Goal: Information Seeking & Learning: Learn about a topic

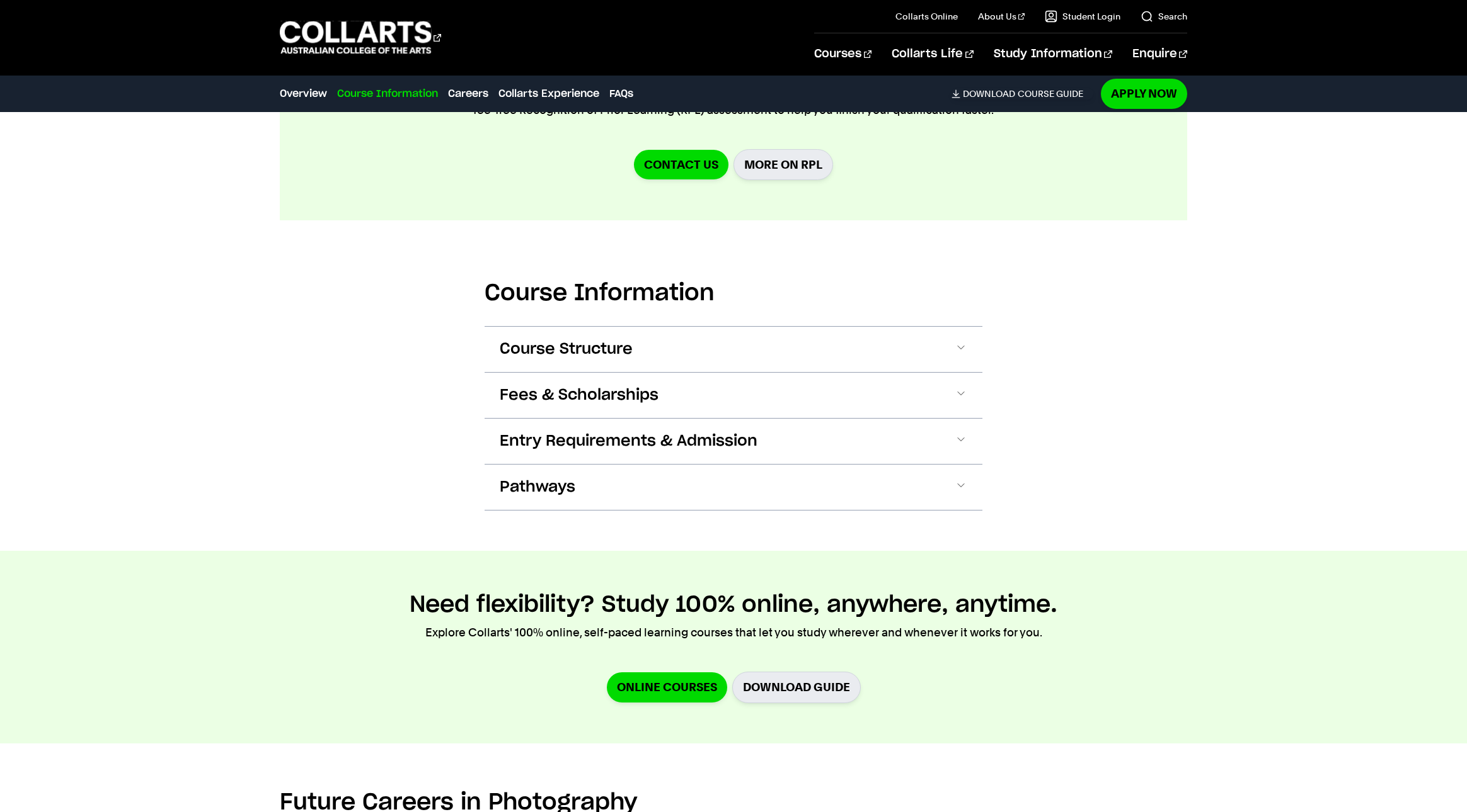
scroll to position [1394, 0]
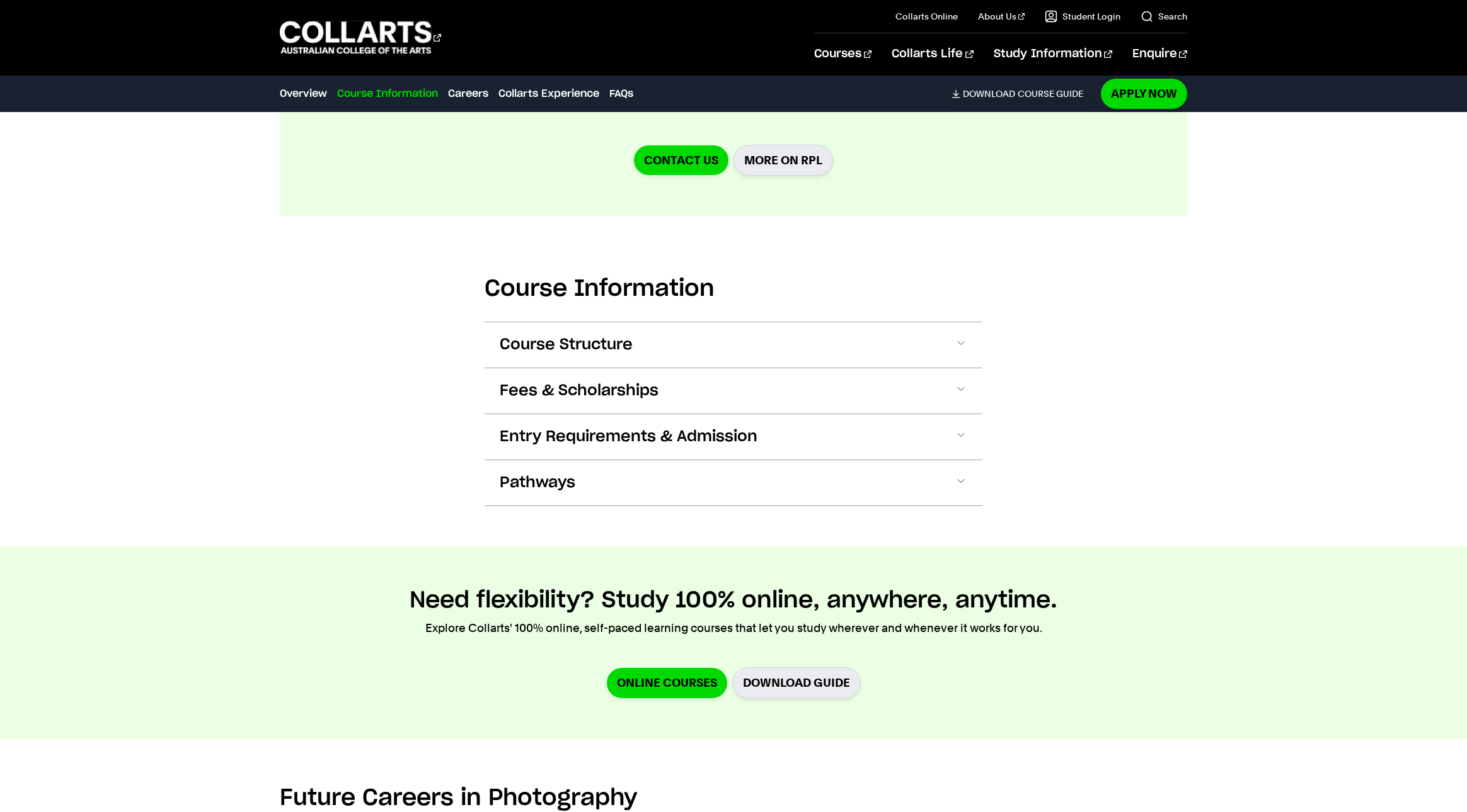
click at [377, 93] on link "Course Information" at bounding box center [387, 94] width 101 height 15
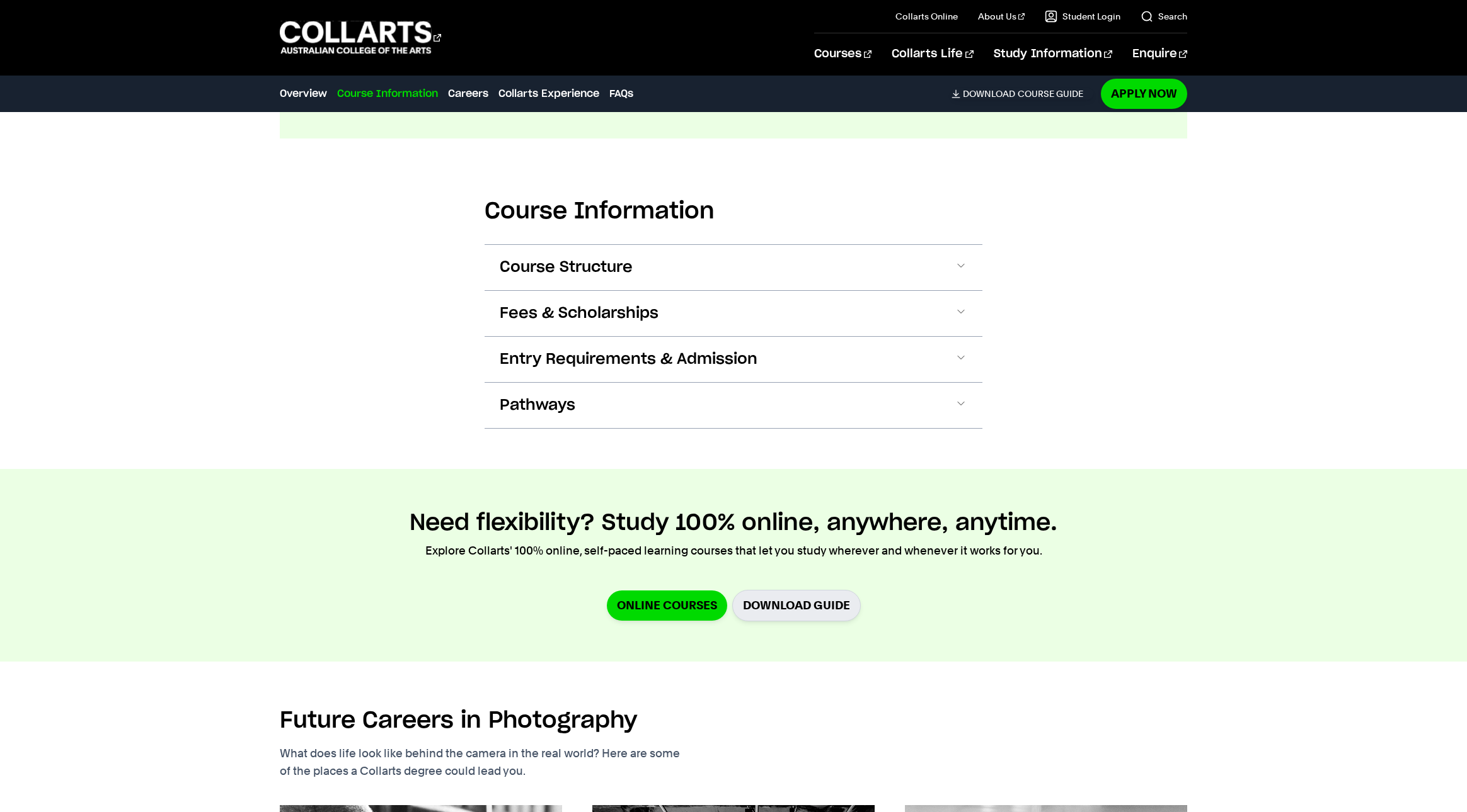
scroll to position [1473, 0]
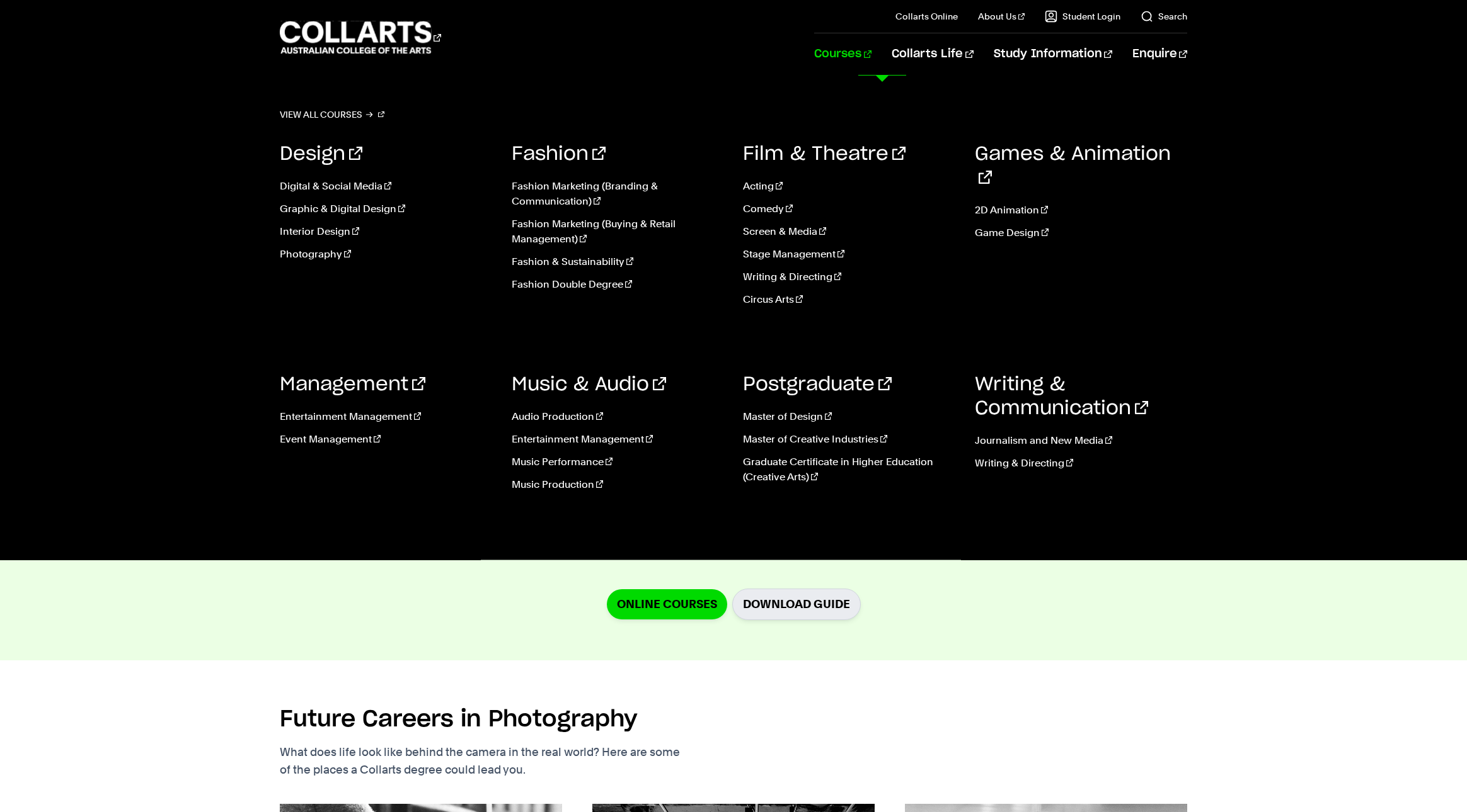
click at [871, 51] on link "Courses" at bounding box center [842, 54] width 57 height 41
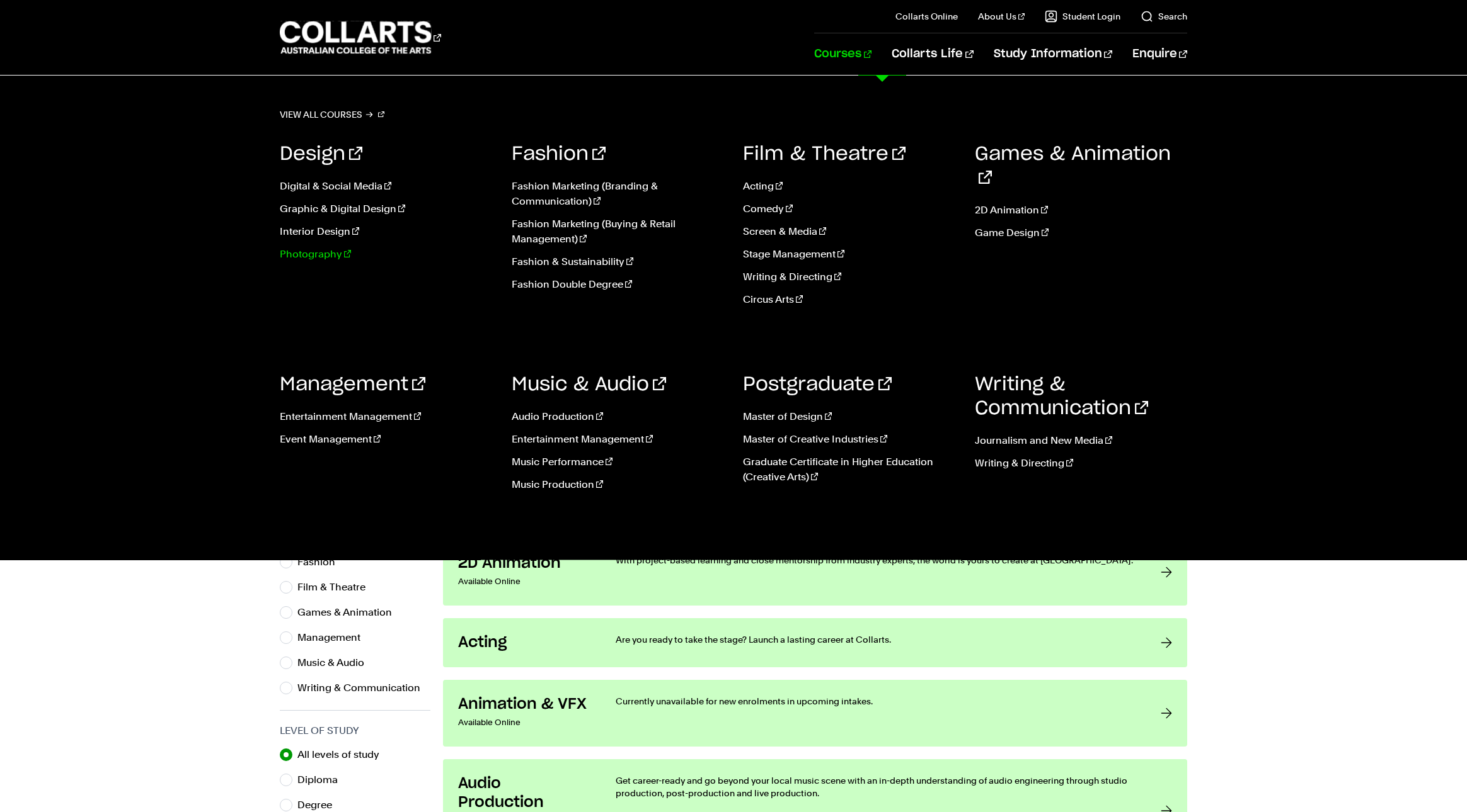
click at [312, 254] on link "Photography" at bounding box center [386, 255] width 213 height 15
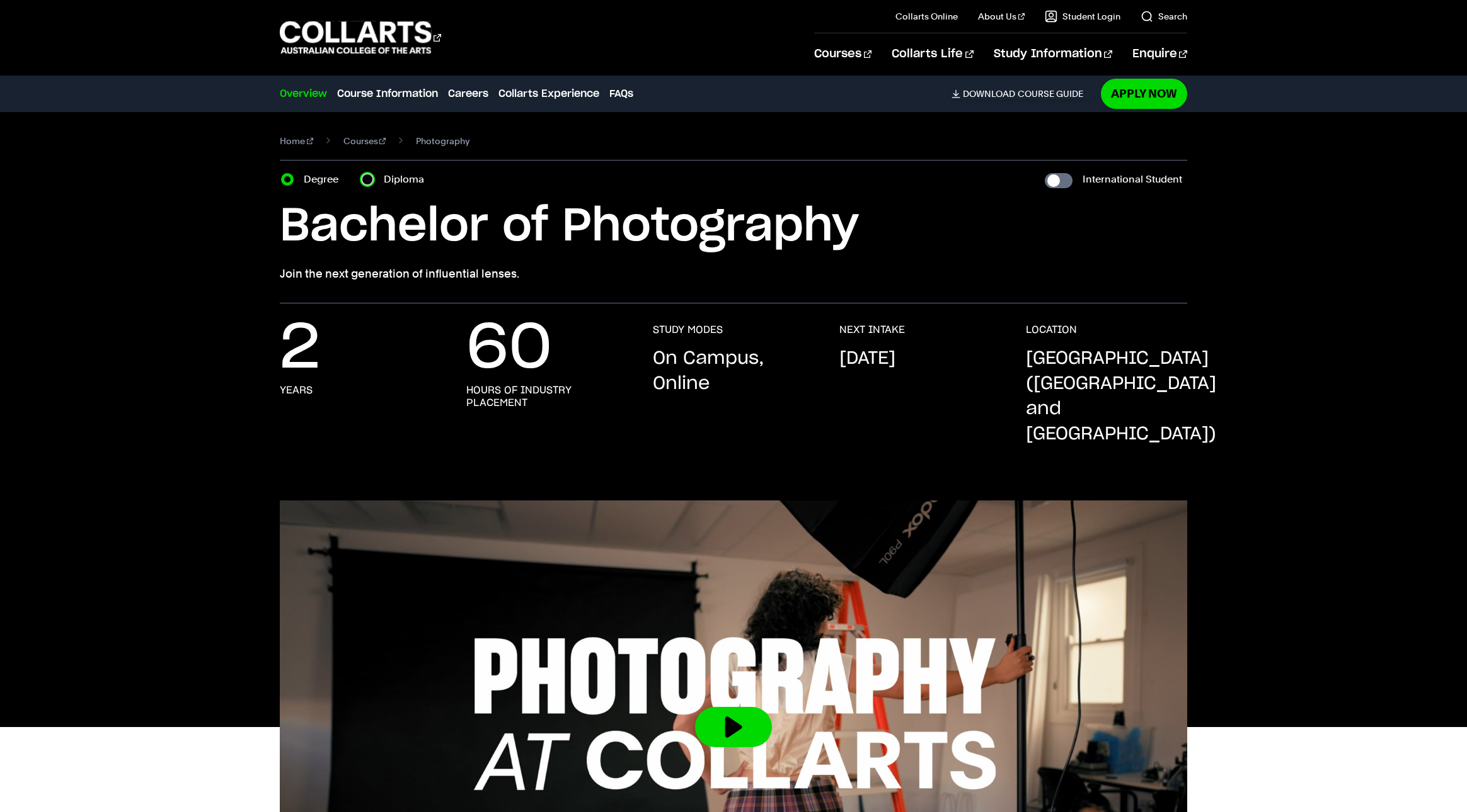
click at [364, 178] on input "Diploma" at bounding box center [367, 179] width 12 height 12
radio input "true"
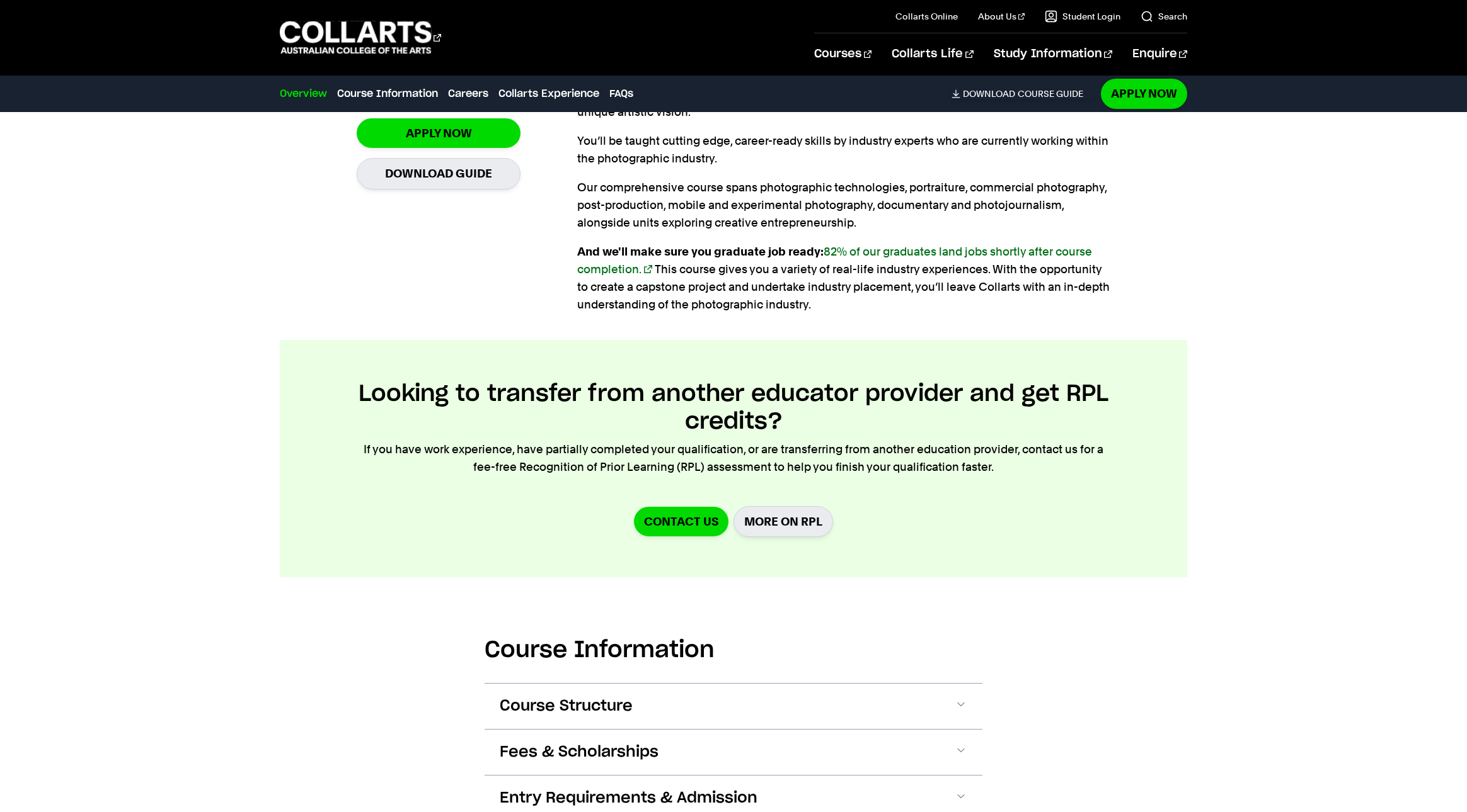
scroll to position [1034, 0]
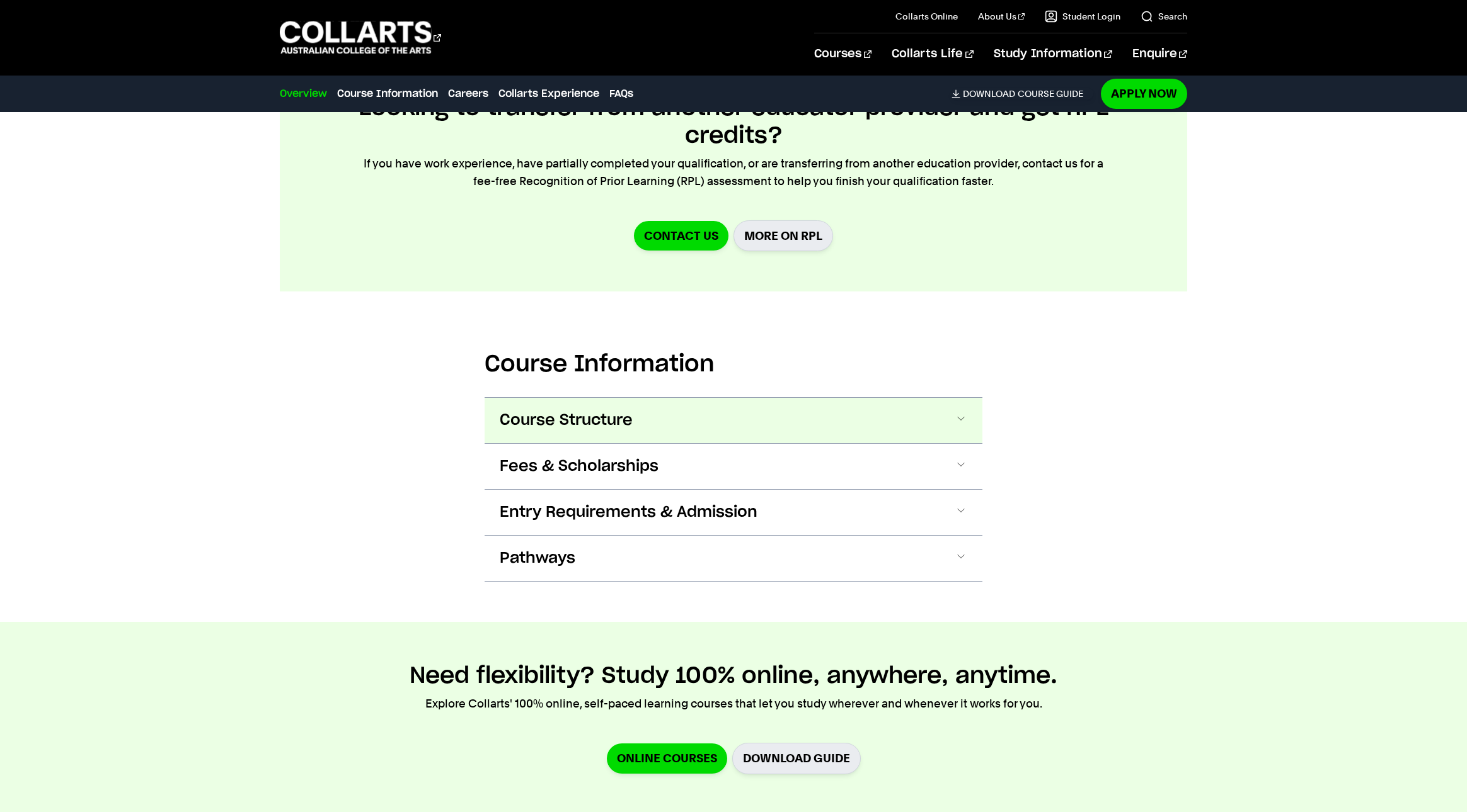
click at [600, 410] on span "Course Structure" at bounding box center [566, 420] width 133 height 20
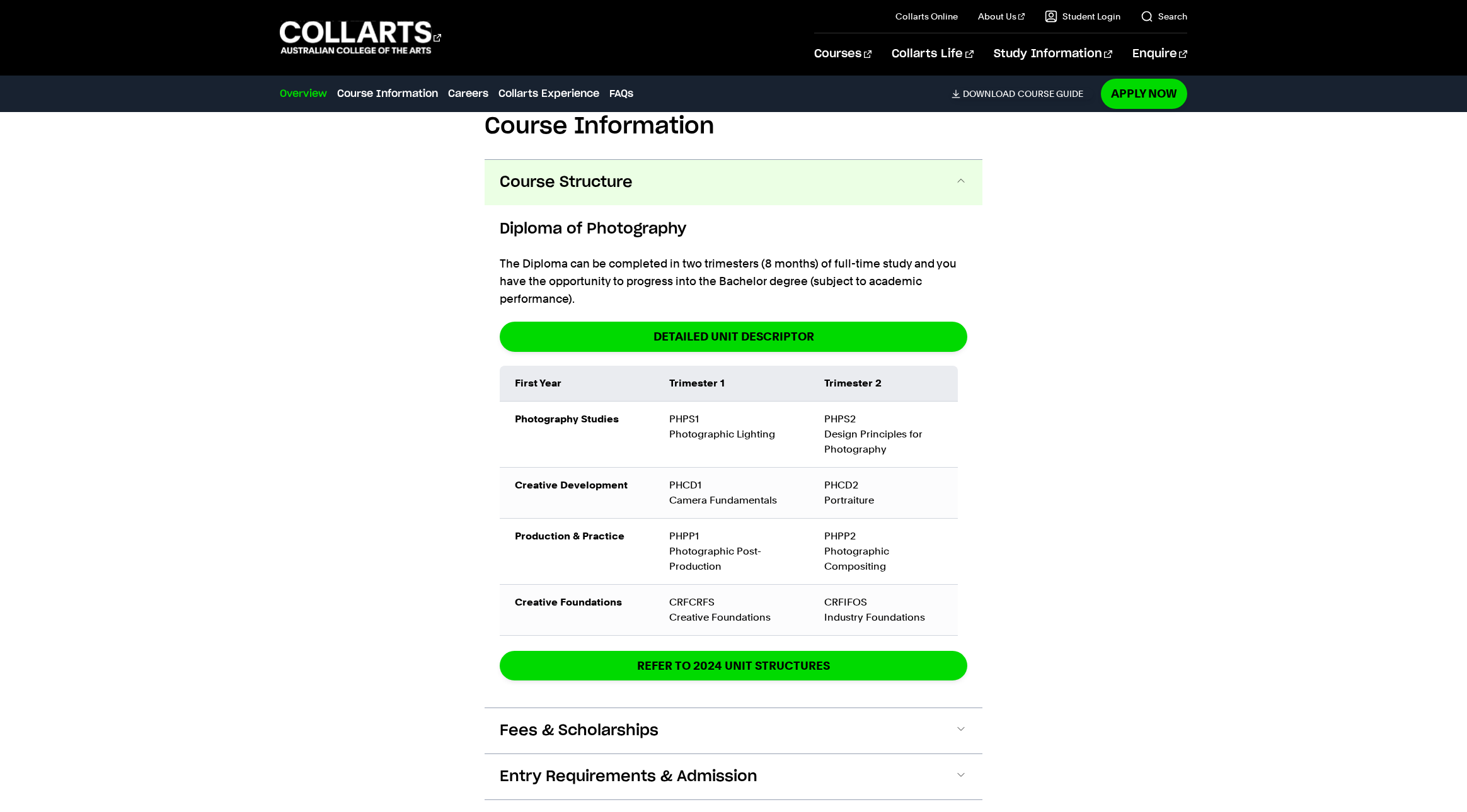
scroll to position [1578, 0]
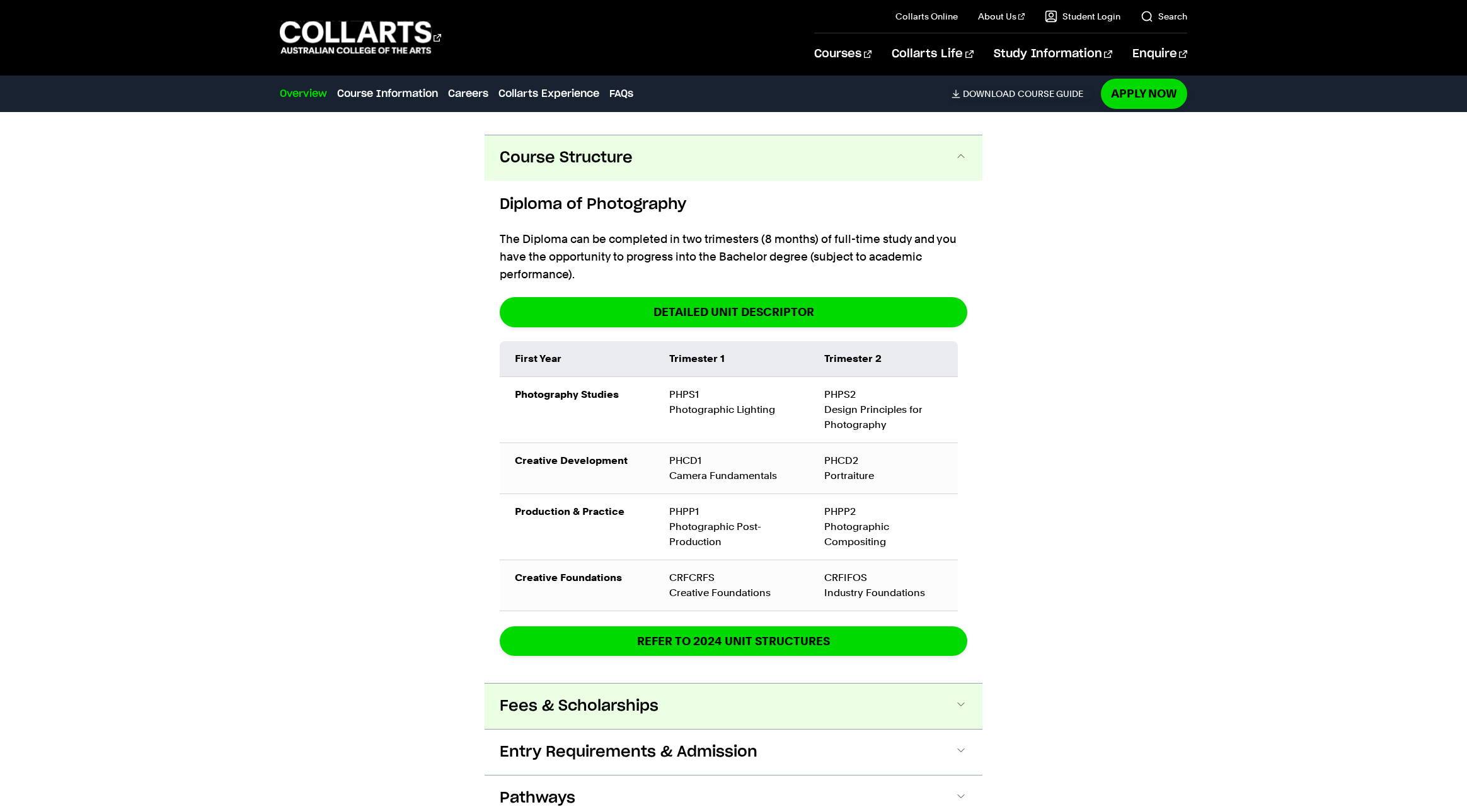
click at [858, 684] on button "Fees & Scholarships" at bounding box center [734, 706] width 498 height 45
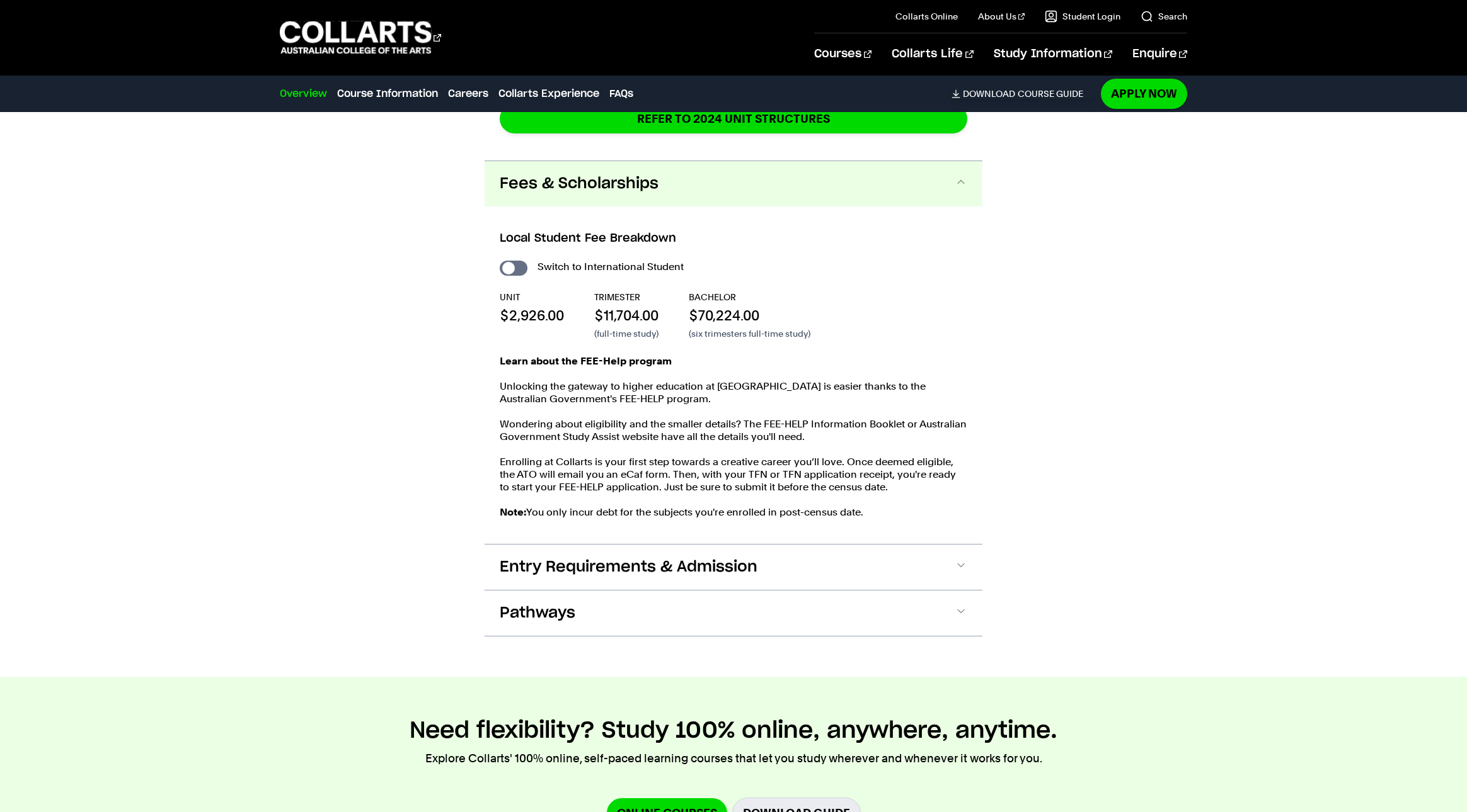
scroll to position [2127, 0]
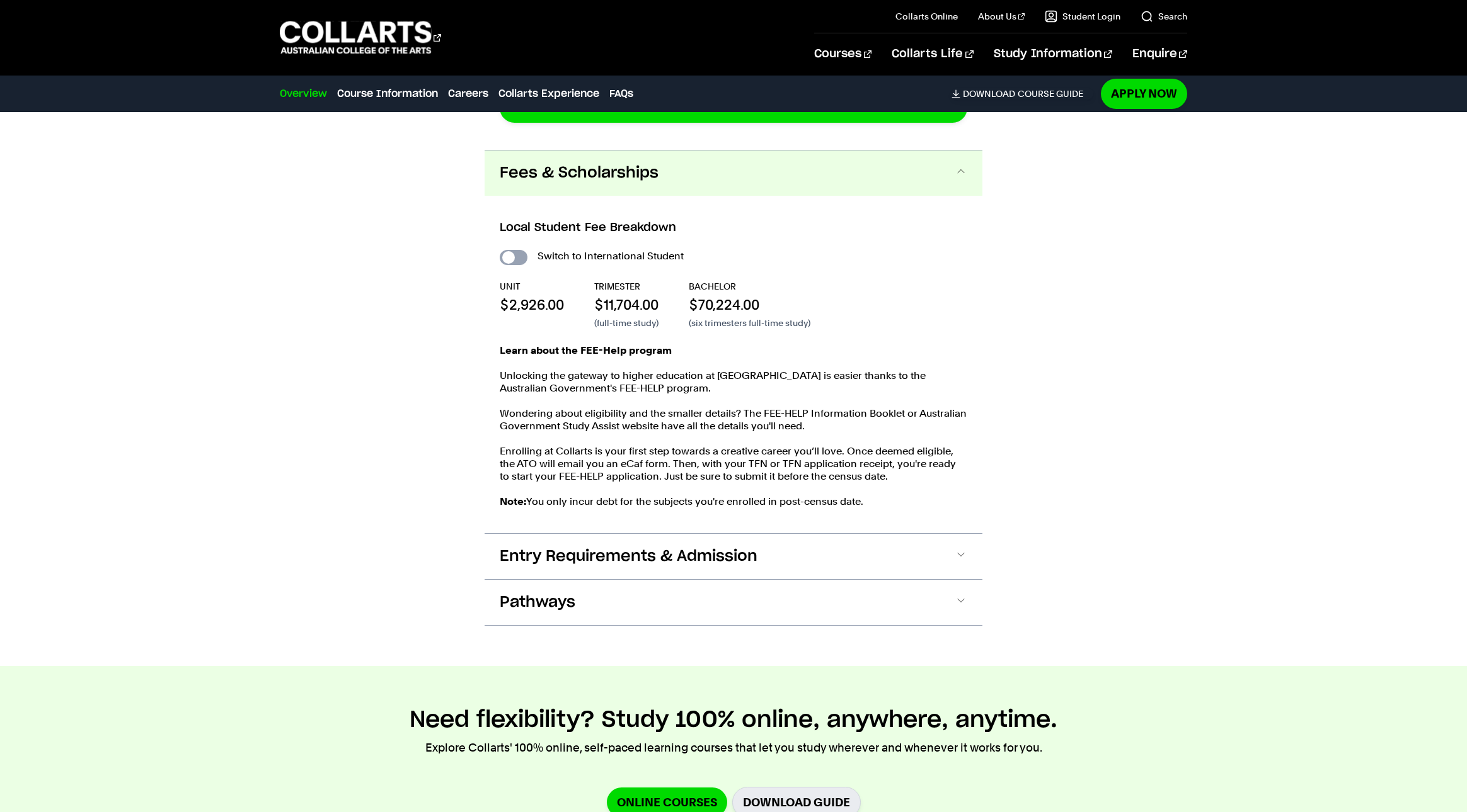
click at [524, 250] on input "International Student" at bounding box center [513, 258] width 28 height 15
checkbox input "true"
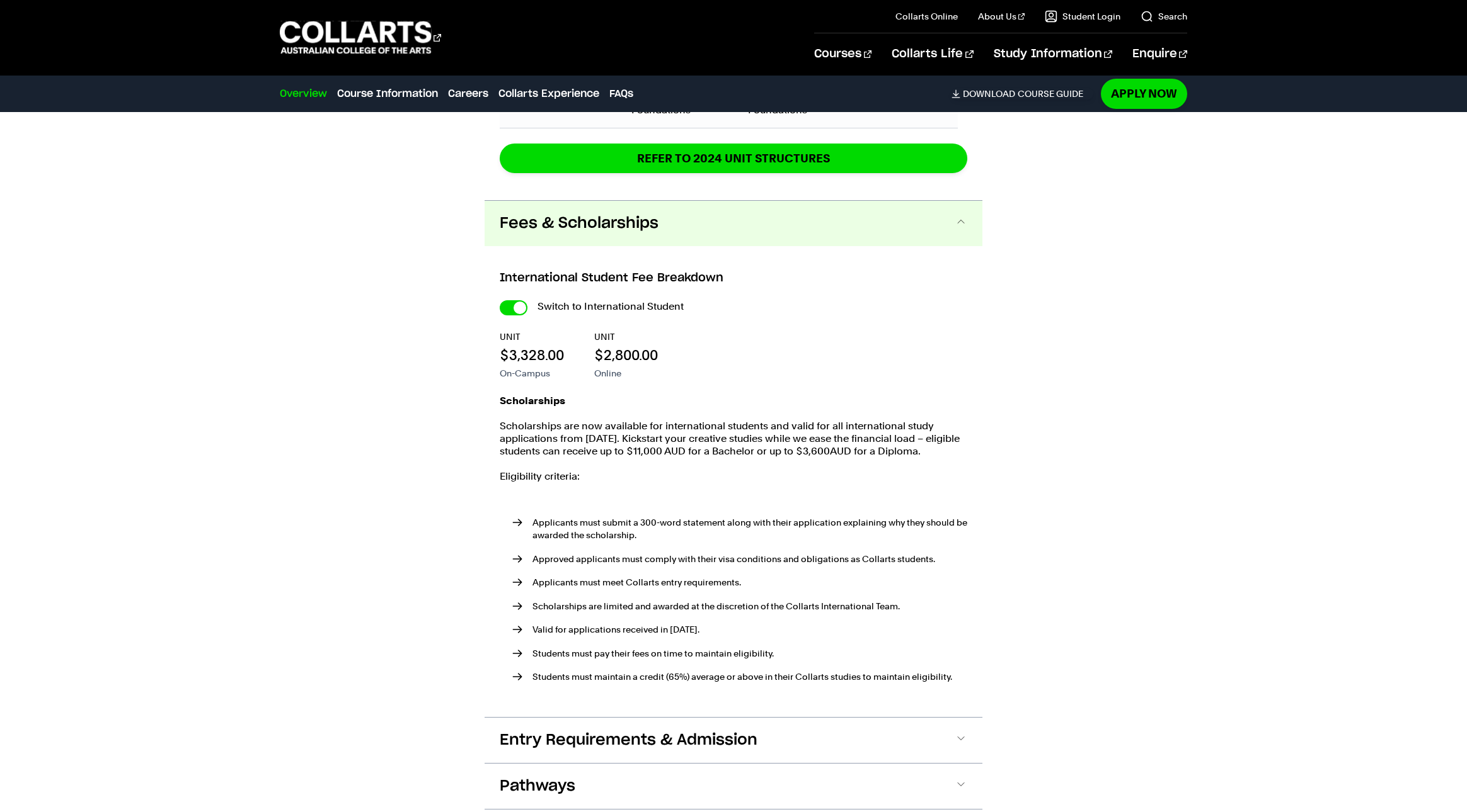
scroll to position [1866, 0]
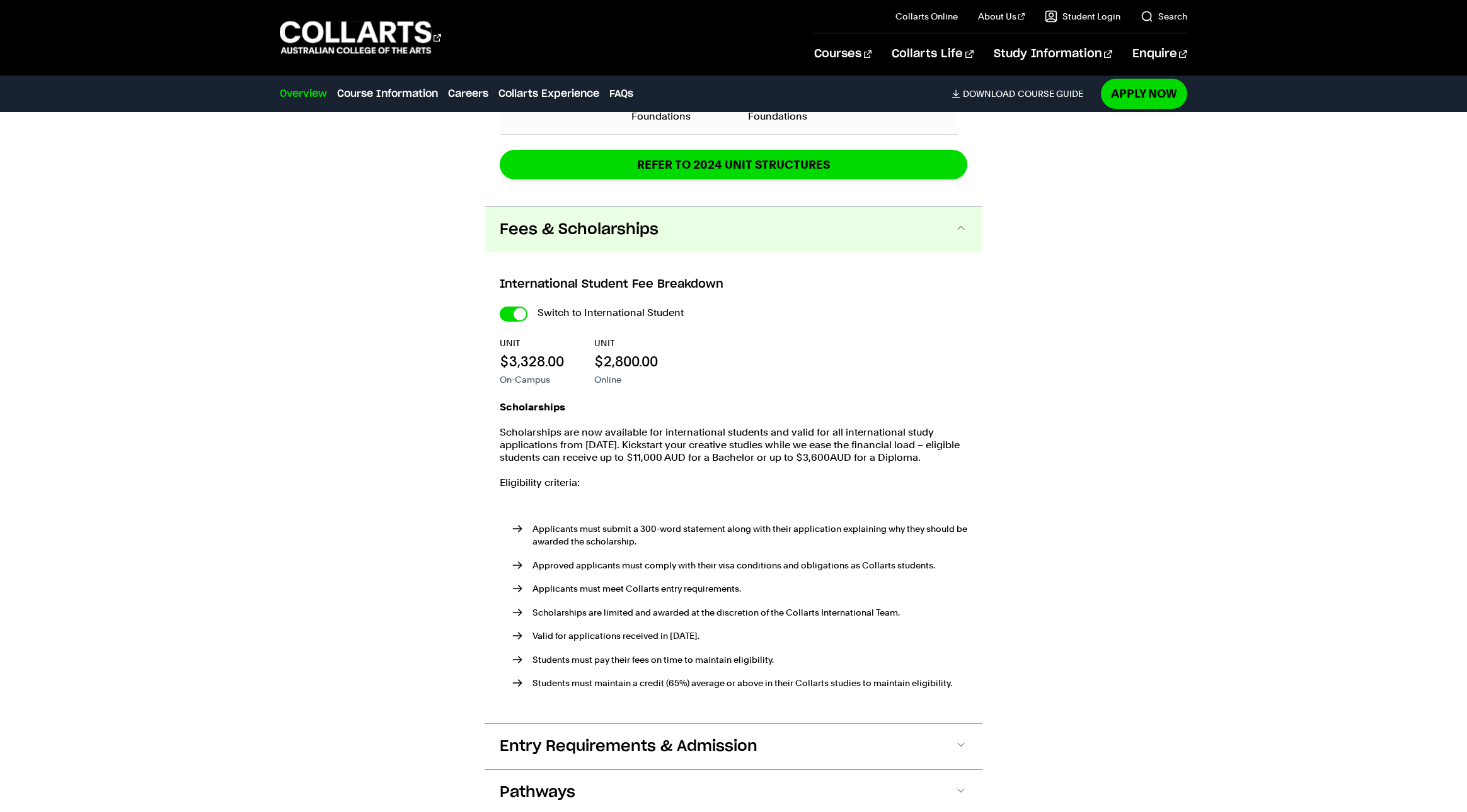
click at [508, 304] on div "Switch to International Student UNIT $3,328.00 On-Campus UNIT $2,800.00 Online …" at bounding box center [733, 507] width 468 height 407
click at [505, 307] on input "International Student" at bounding box center [513, 315] width 28 height 15
checkbox input "false"
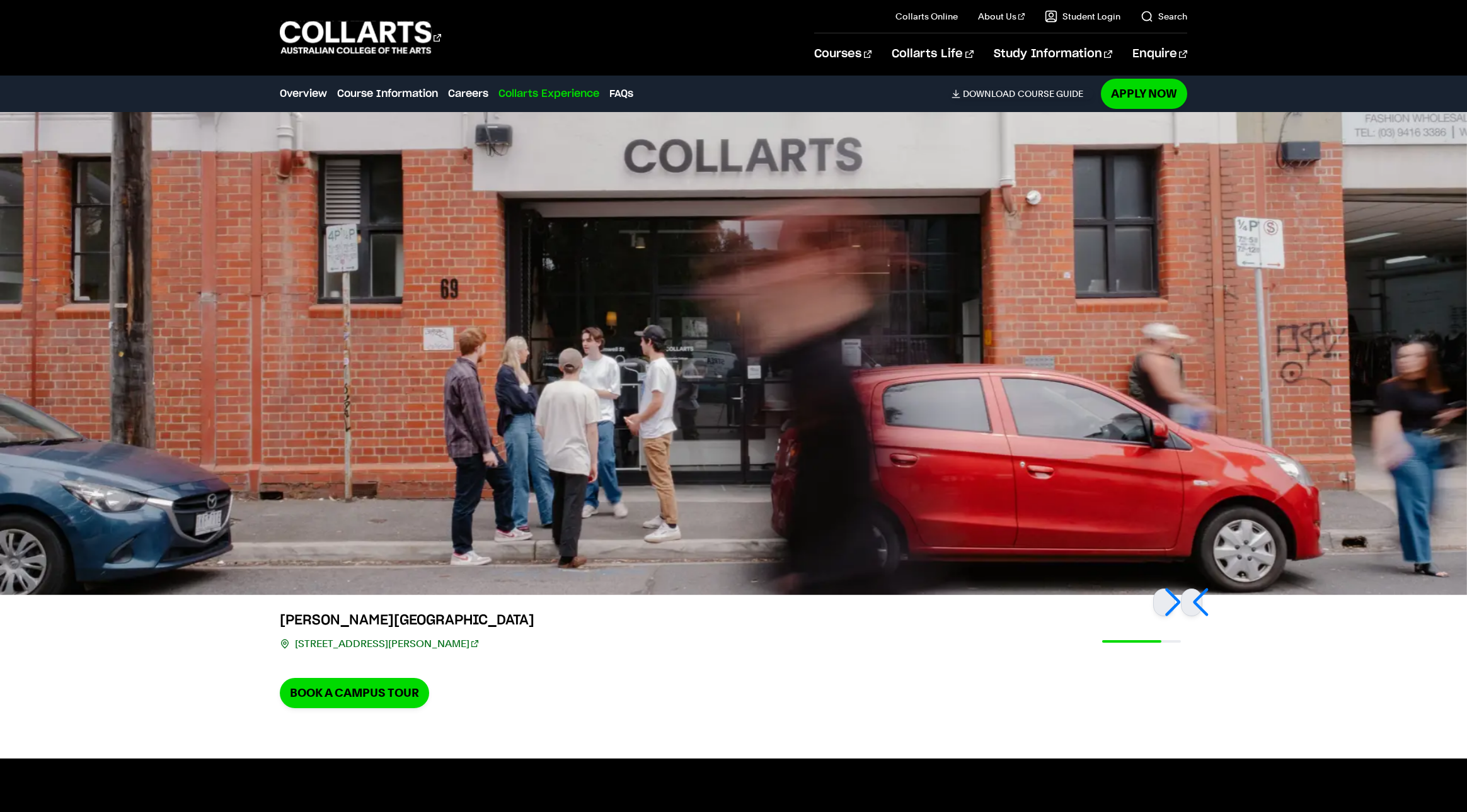
scroll to position [3634, 0]
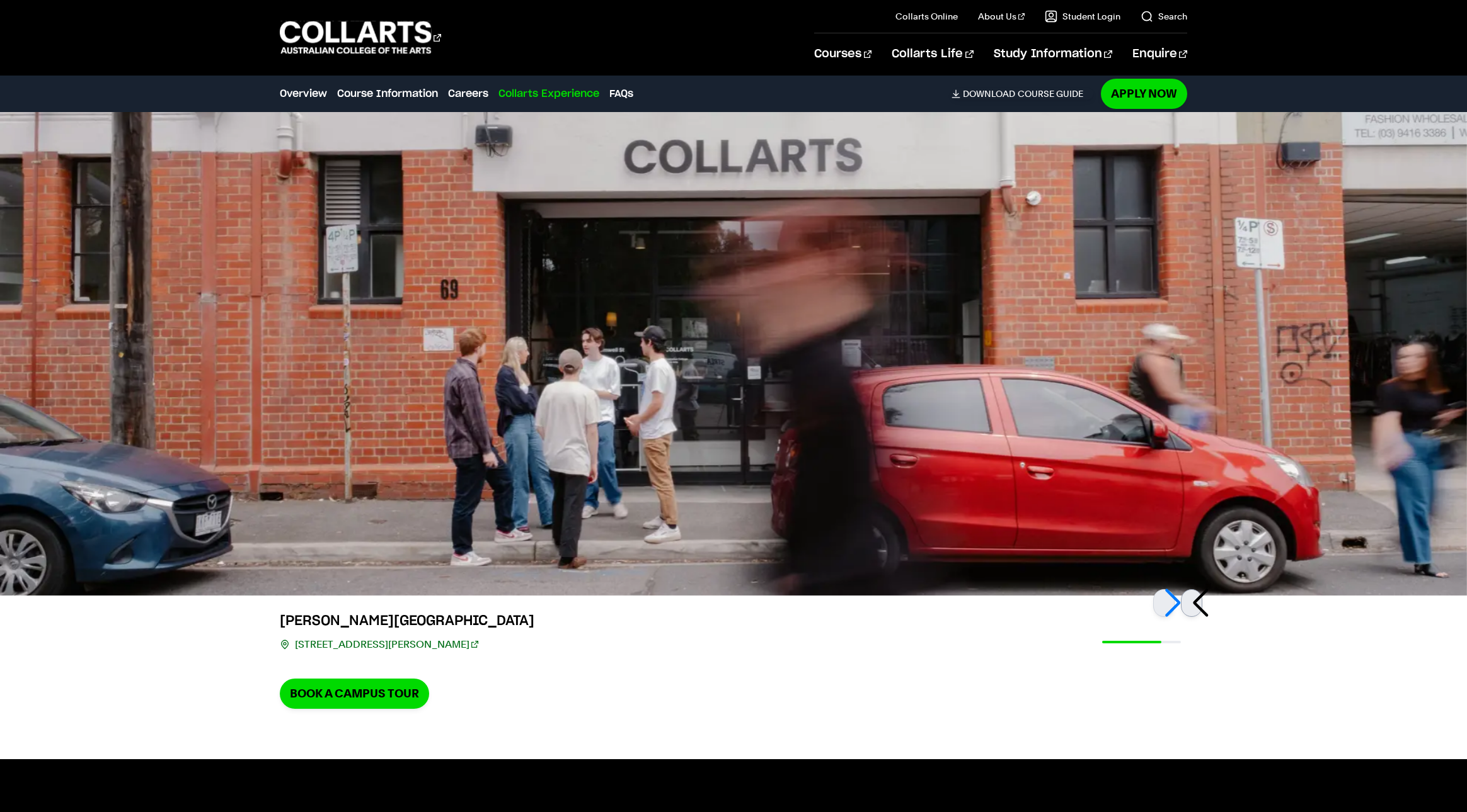
click at [1197, 589] on div at bounding box center [1191, 603] width 21 height 28
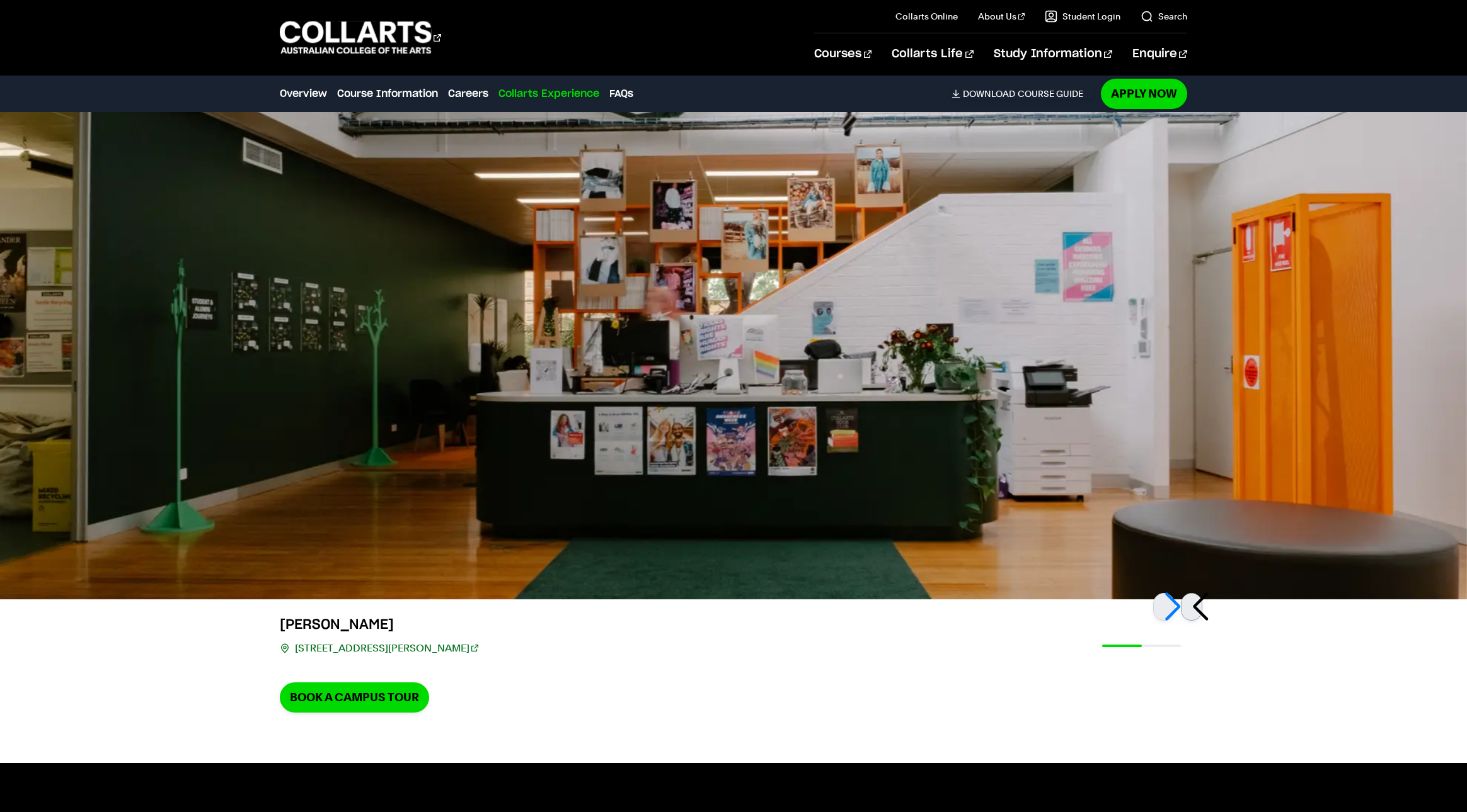
scroll to position [3628, 0]
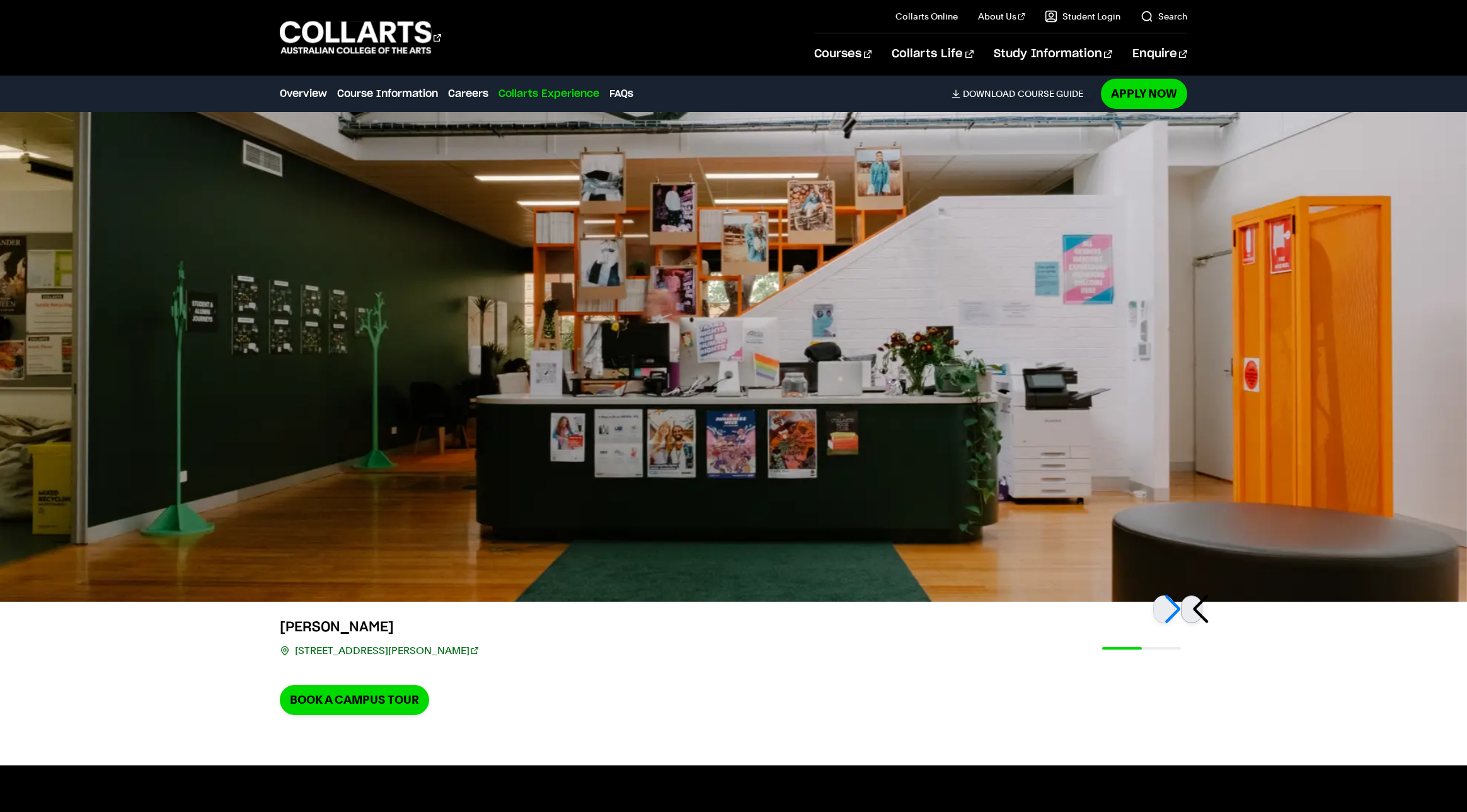
click at [1196, 595] on div at bounding box center [1191, 609] width 21 height 28
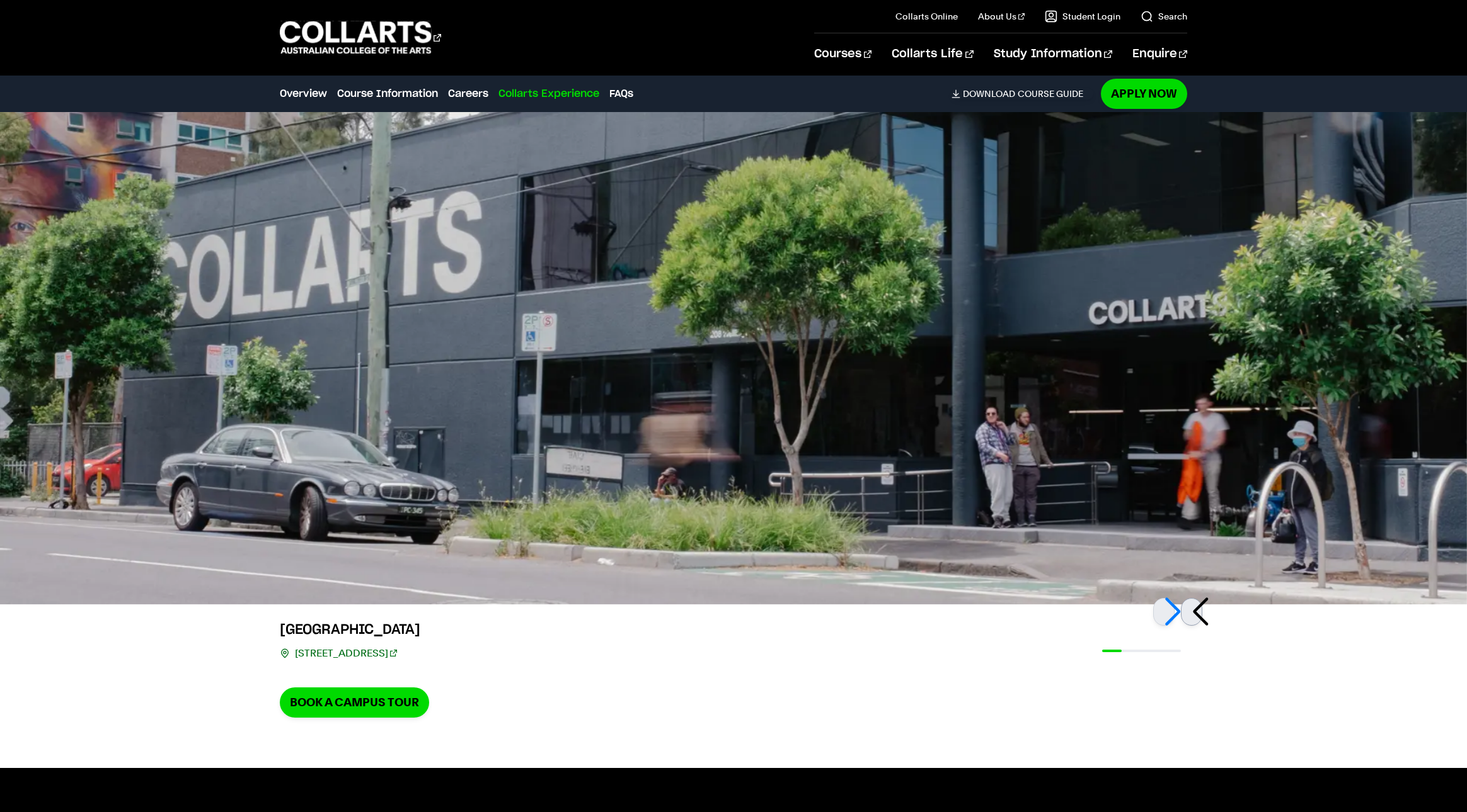
click at [1196, 598] on div at bounding box center [1191, 612] width 21 height 28
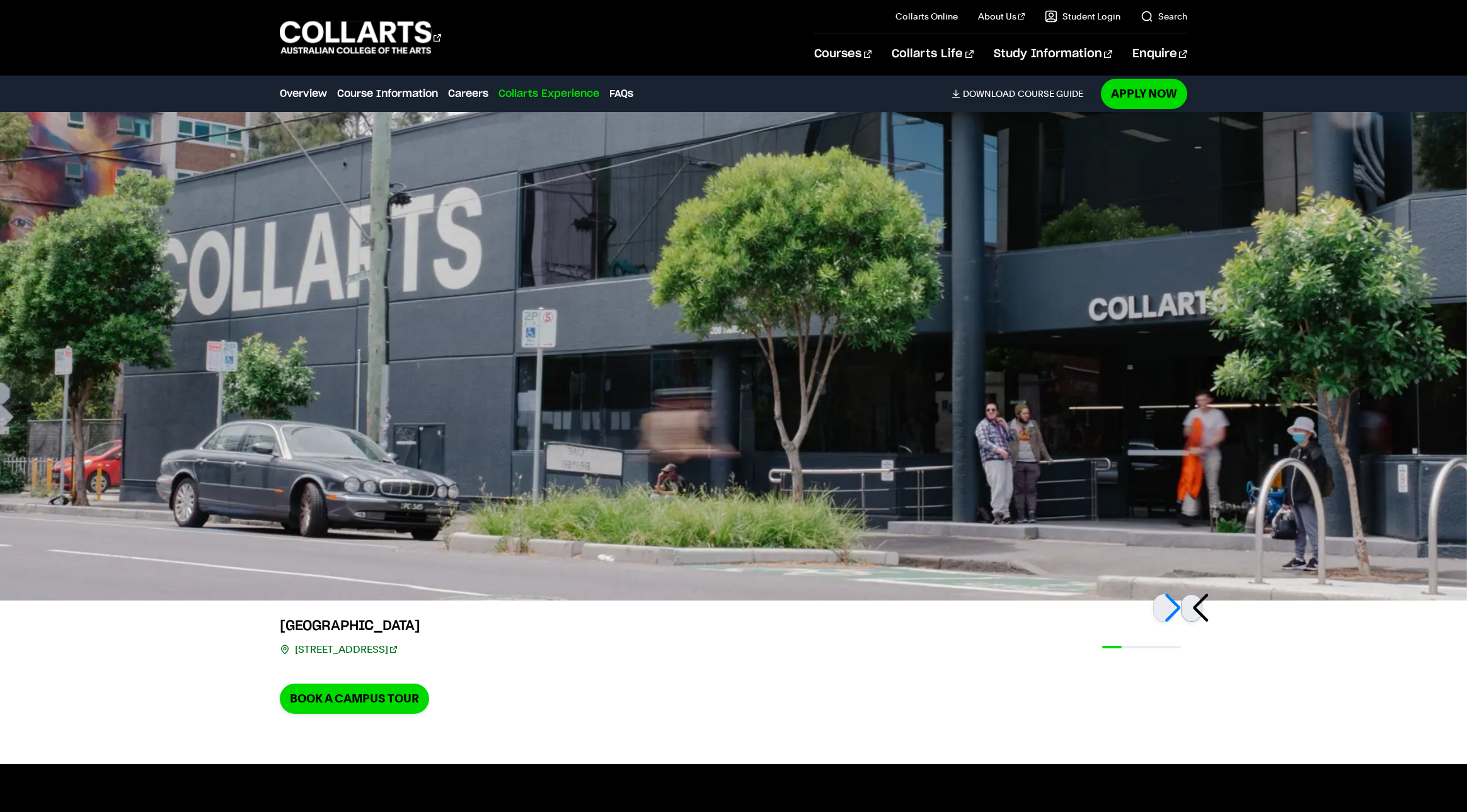
scroll to position [3630, 0]
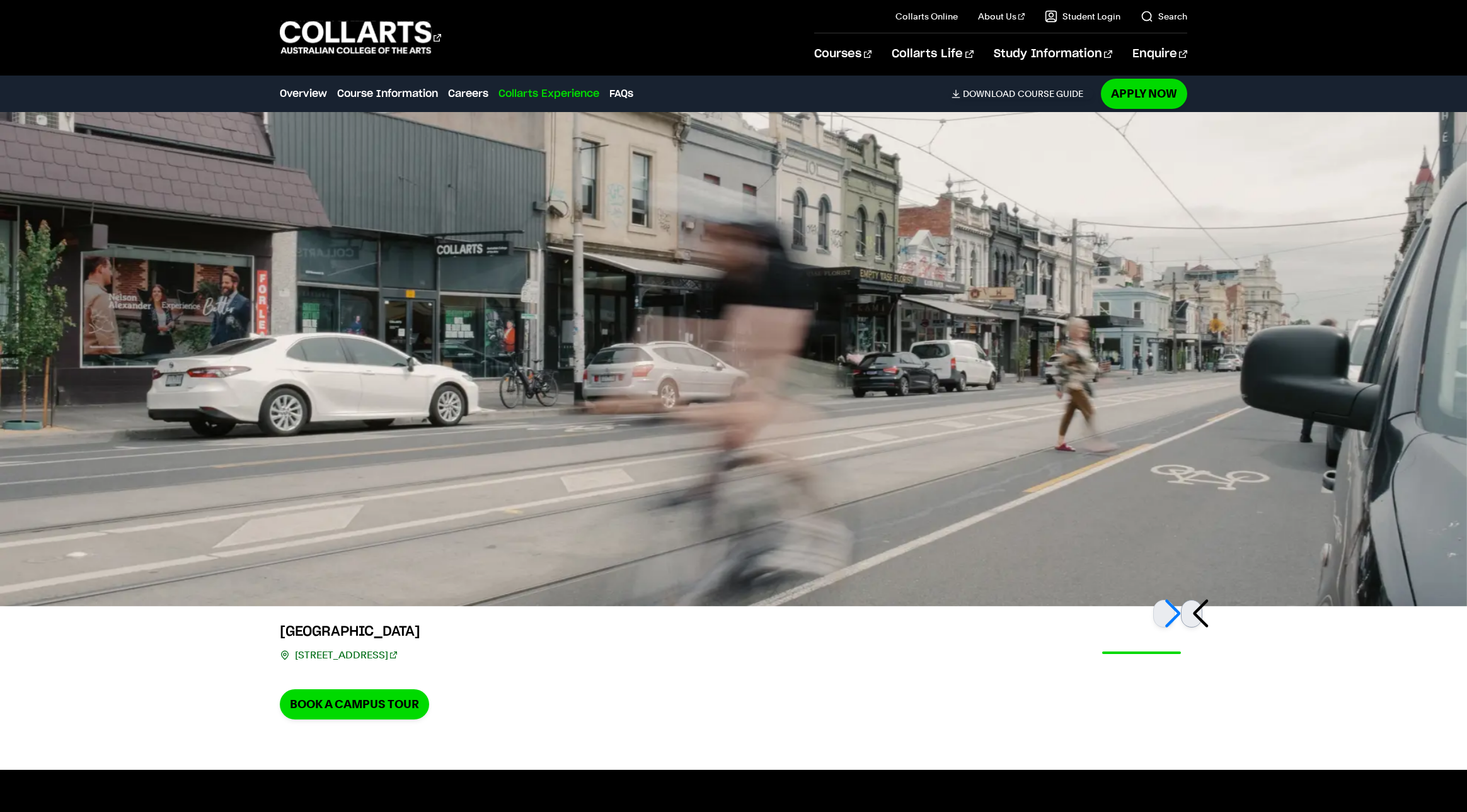
click at [1196, 600] on div at bounding box center [1191, 614] width 21 height 28
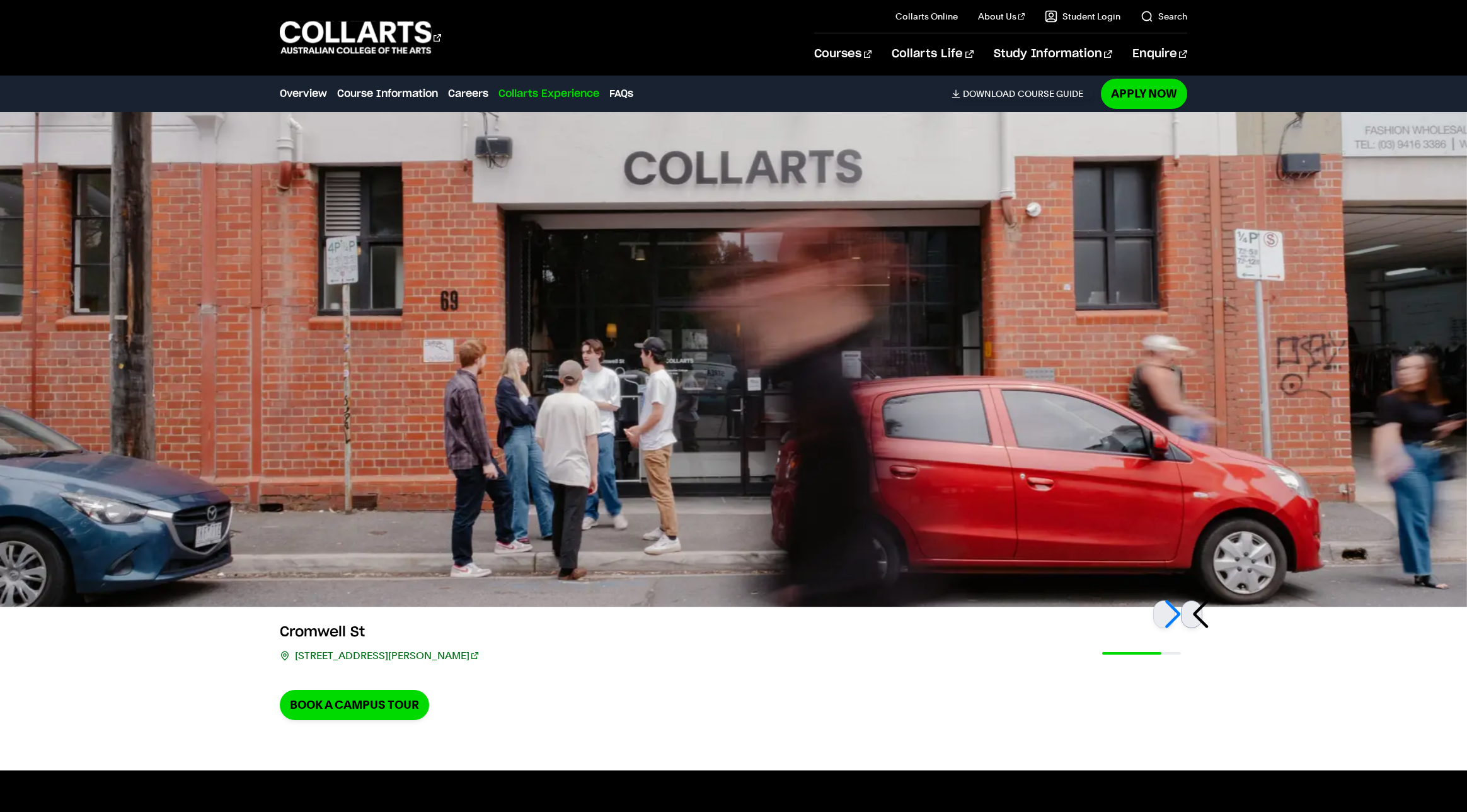
click at [1196, 601] on div at bounding box center [1191, 615] width 21 height 28
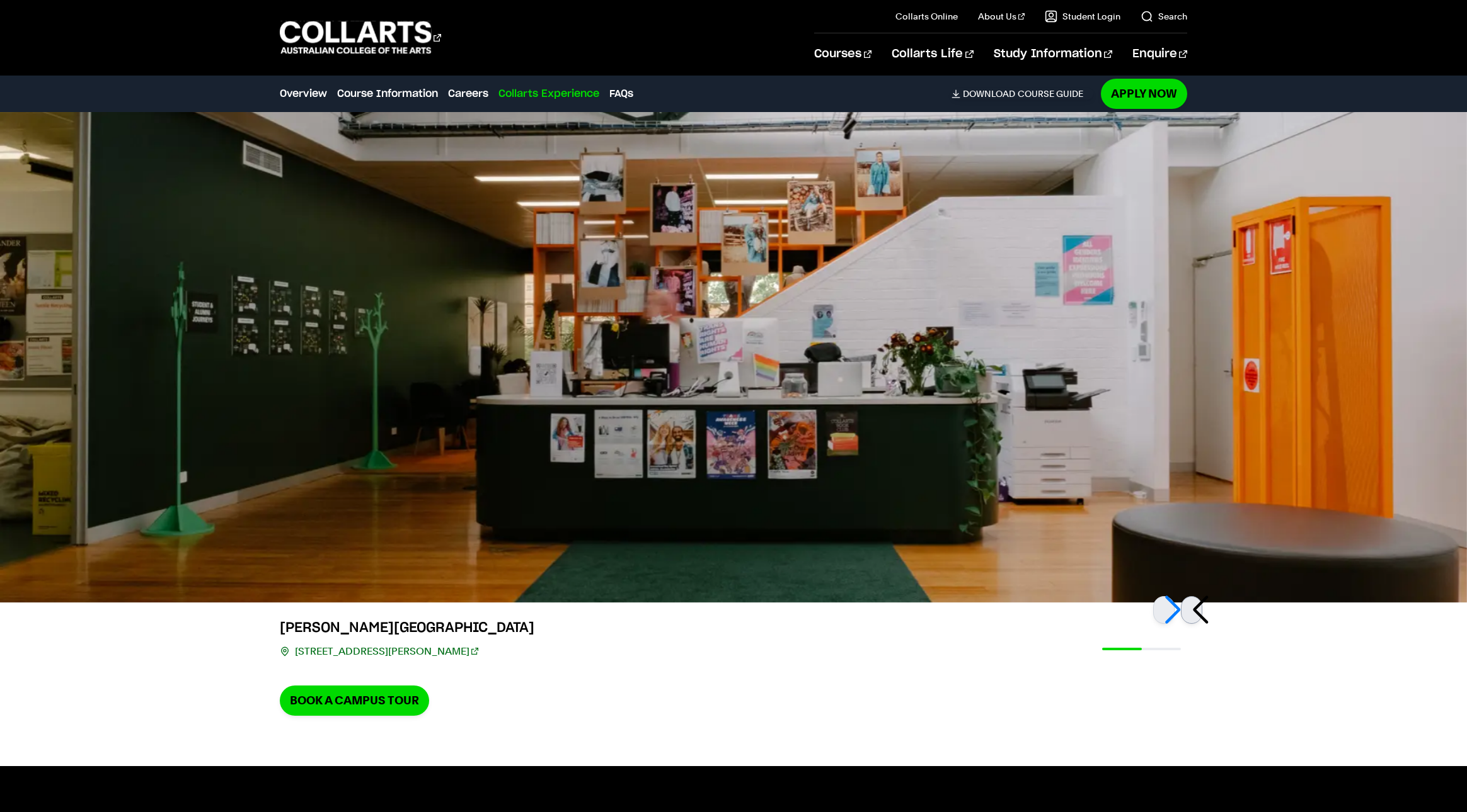
click at [1197, 596] on div at bounding box center [1191, 610] width 21 height 28
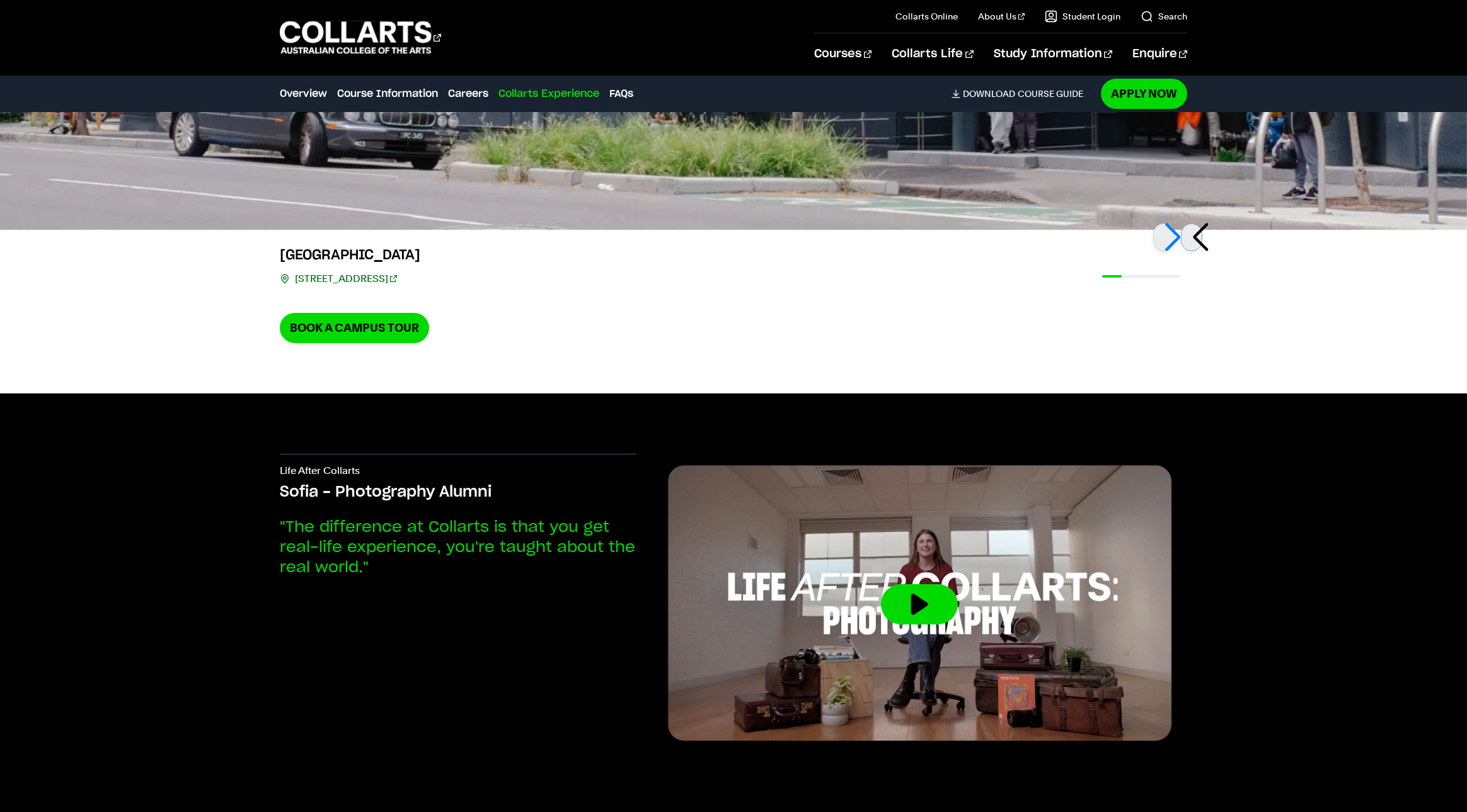
scroll to position [4014, 0]
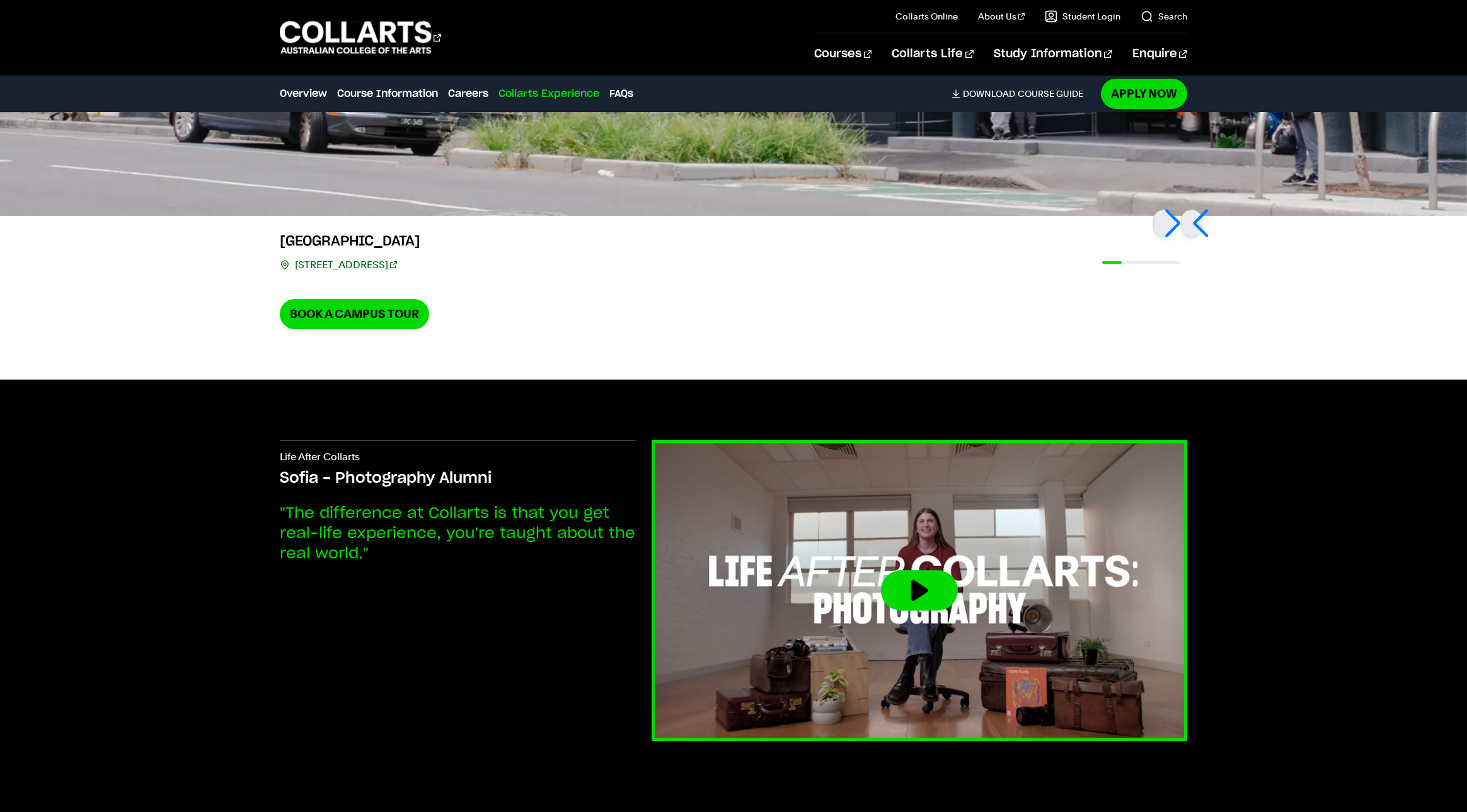
click at [956, 570] on button at bounding box center [919, 590] width 77 height 41
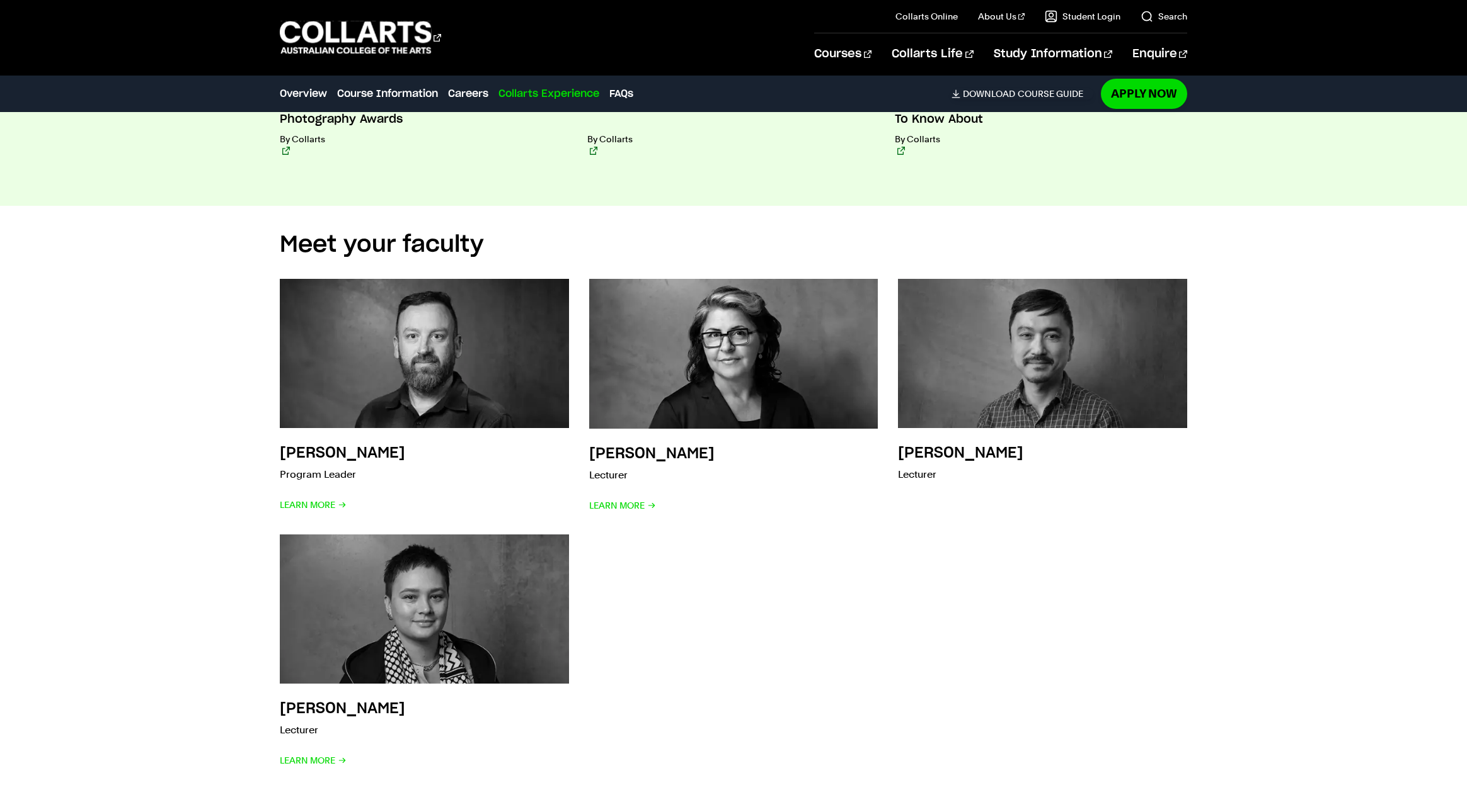
scroll to position [4850, 0]
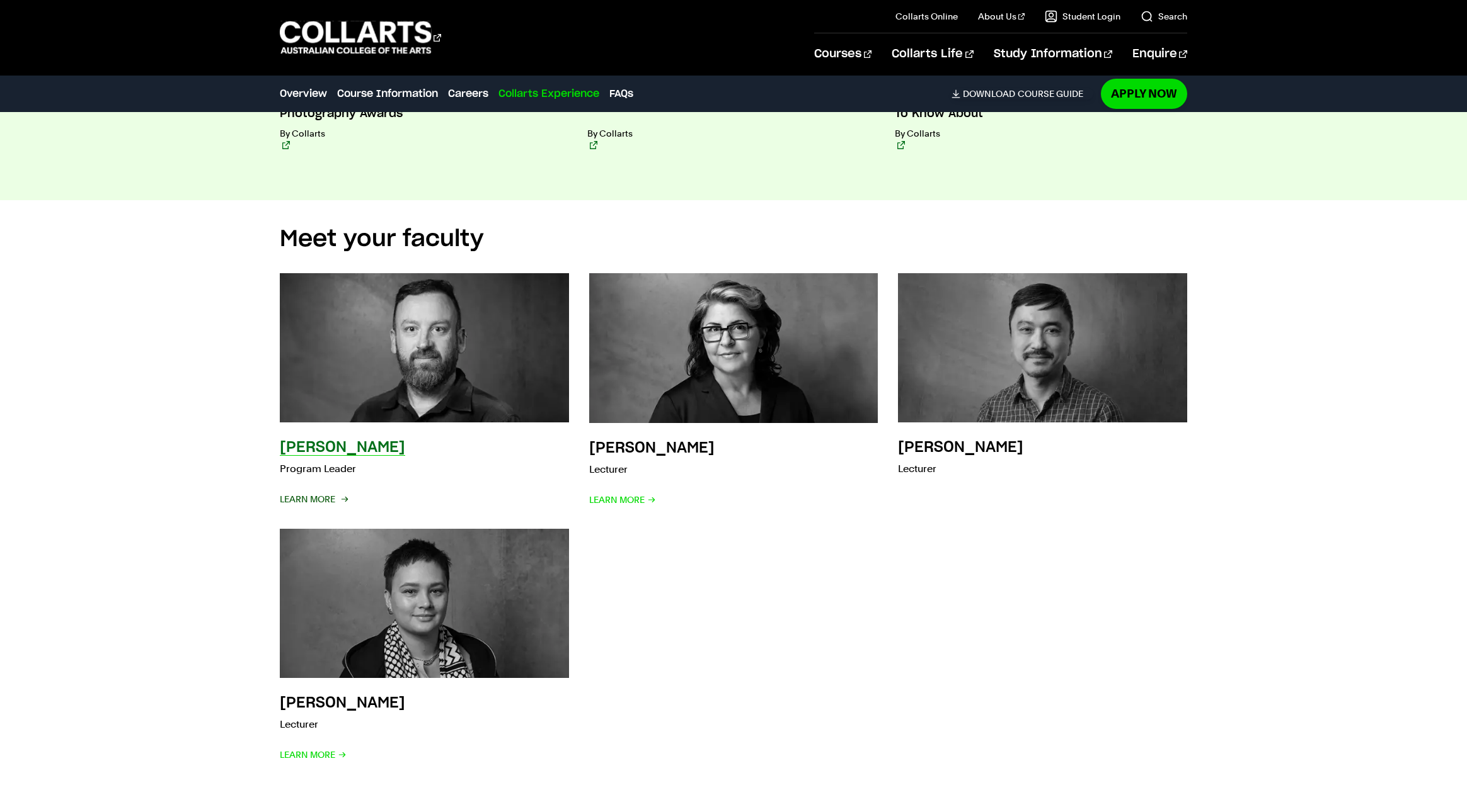
click at [302, 491] on span "Learn More" at bounding box center [312, 499] width 67 height 18
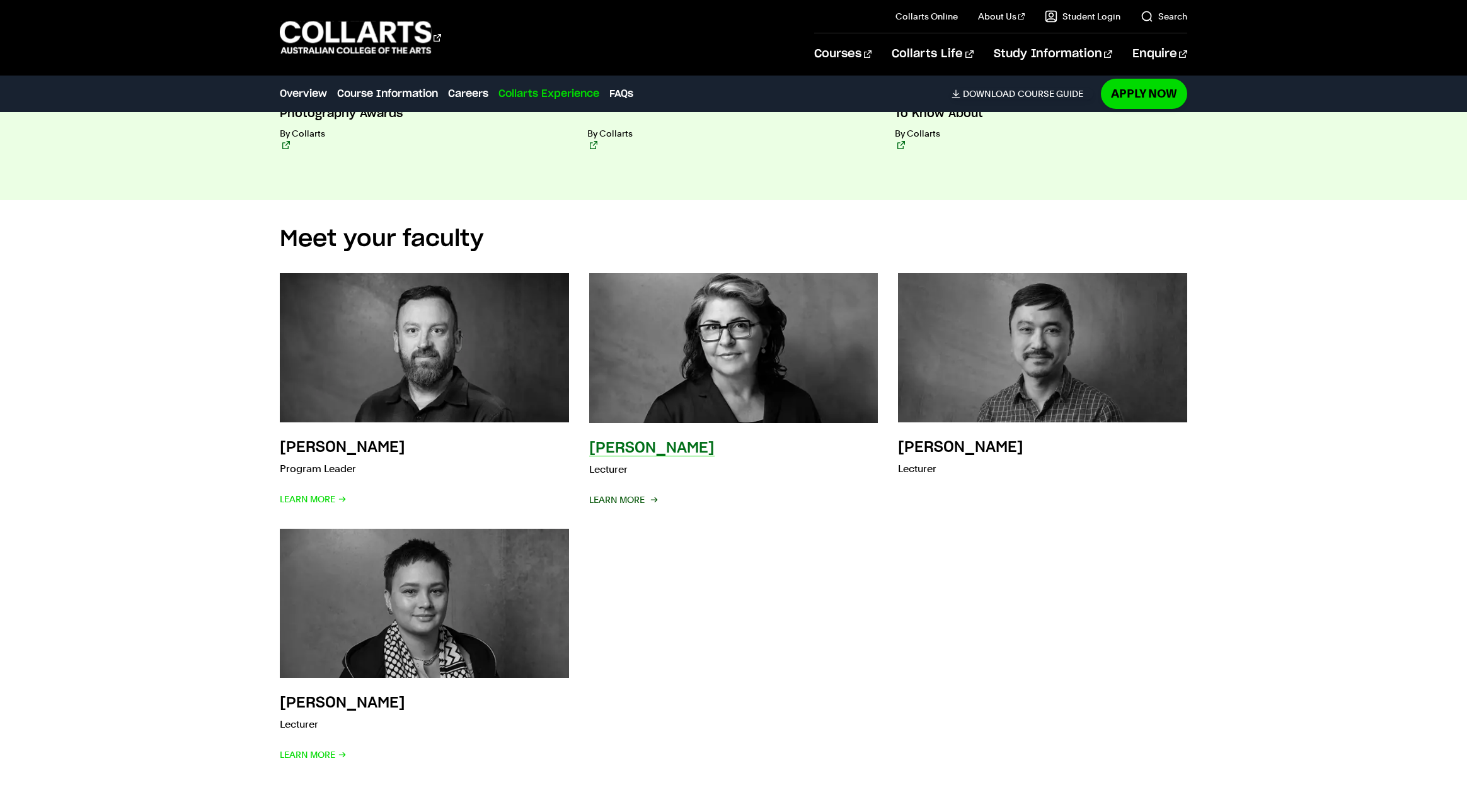
click at [633, 491] on span "Learn More" at bounding box center [622, 500] width 67 height 18
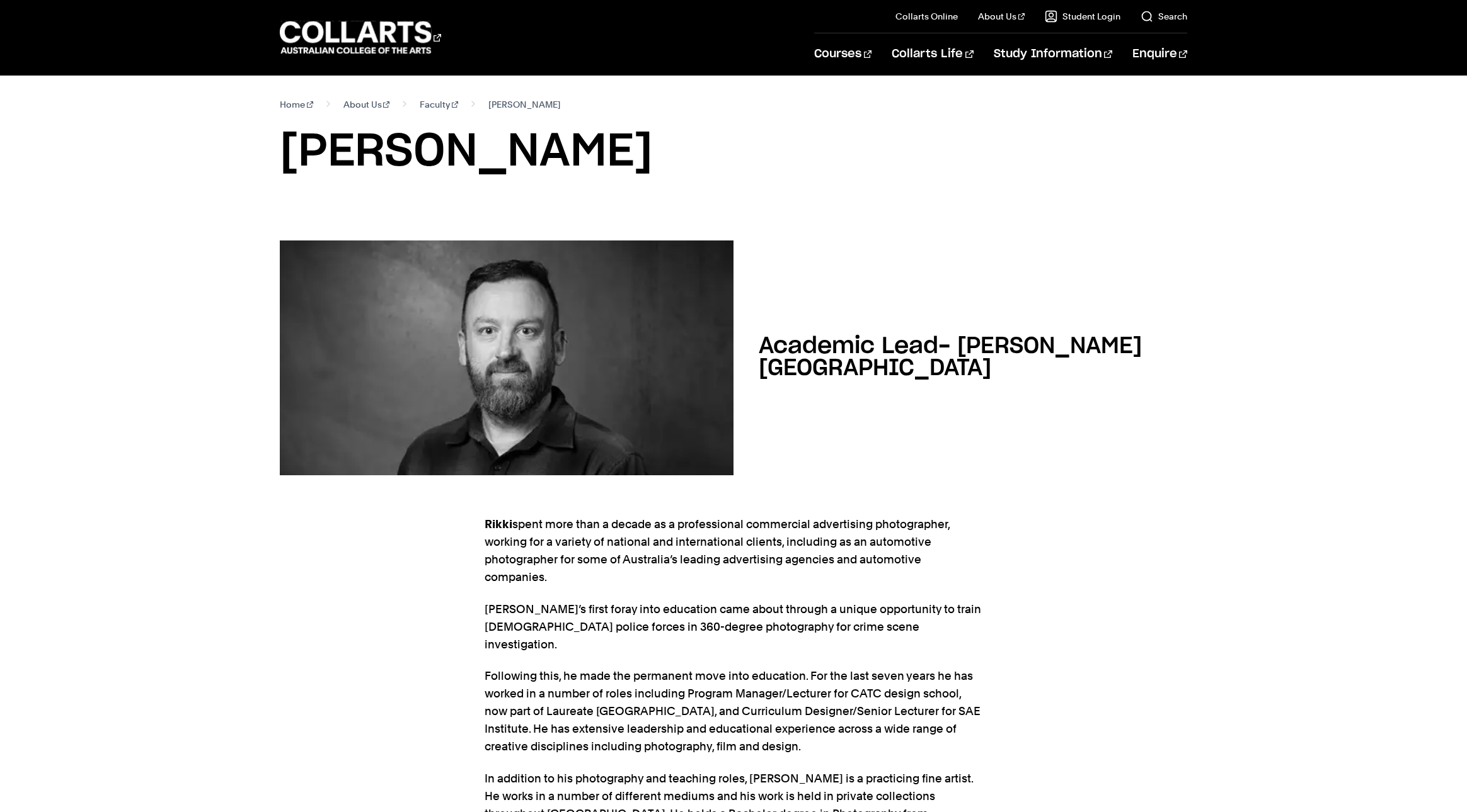
drag, startPoint x: 279, startPoint y: 153, endPoint x: 596, endPoint y: 164, distance: 317.2
click at [596, 164] on div "Home About Us Faculty Rikki Bunder Rikki Bunder" at bounding box center [733, 148] width 1157 height 145
copy h1 "Rikki Bunder"
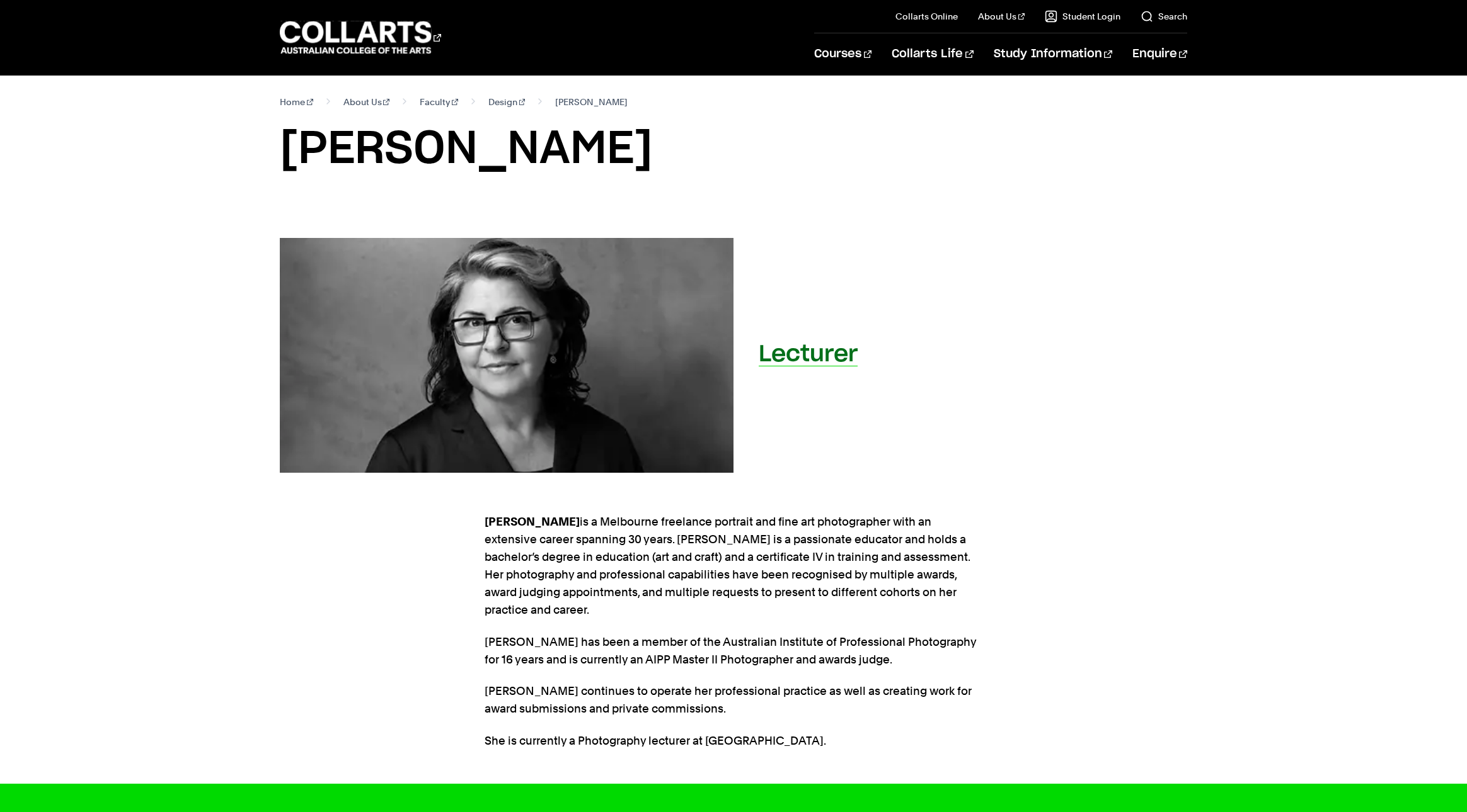
scroll to position [4, 0]
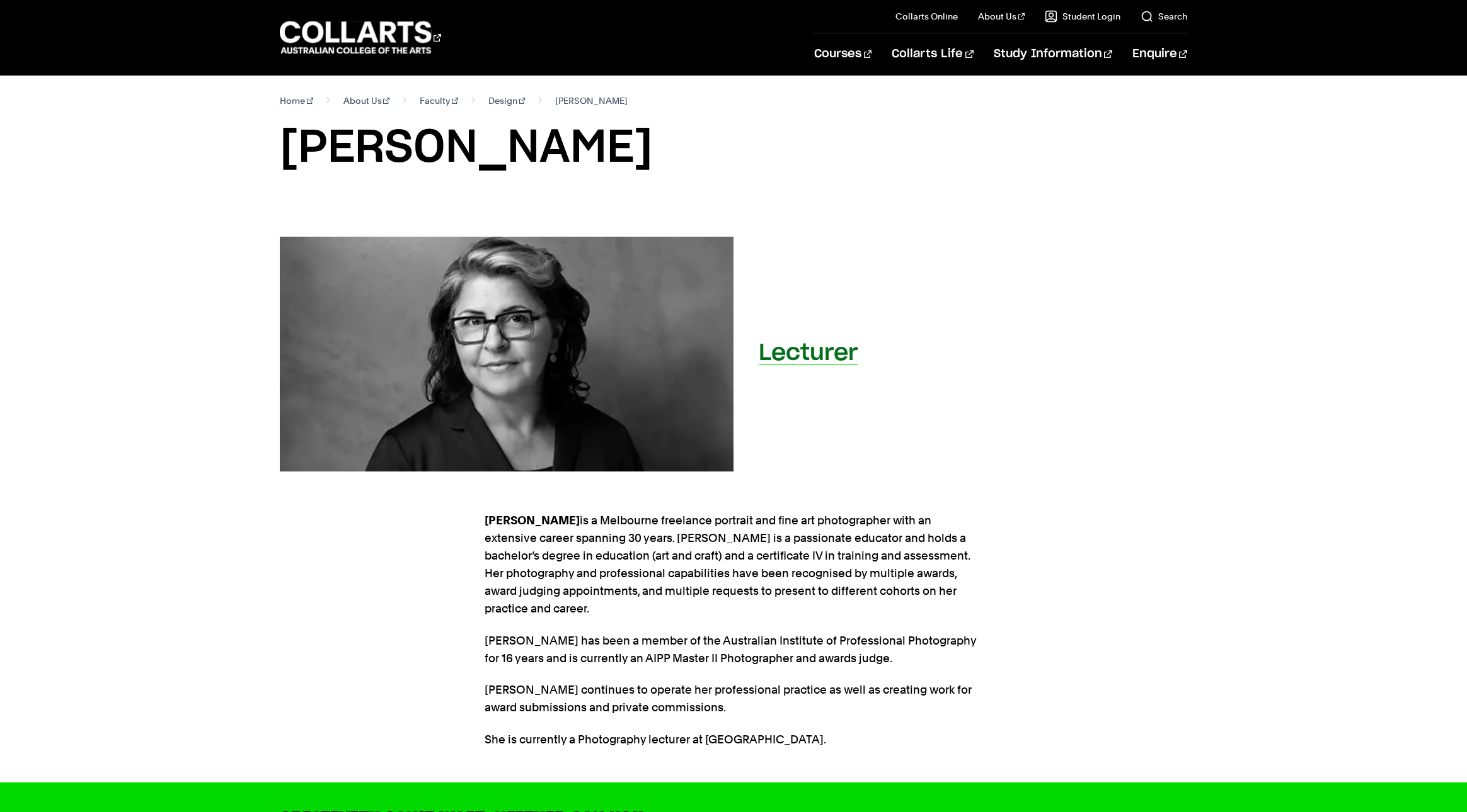
click at [1054, 447] on div "Lecturer" at bounding box center [733, 354] width 907 height 235
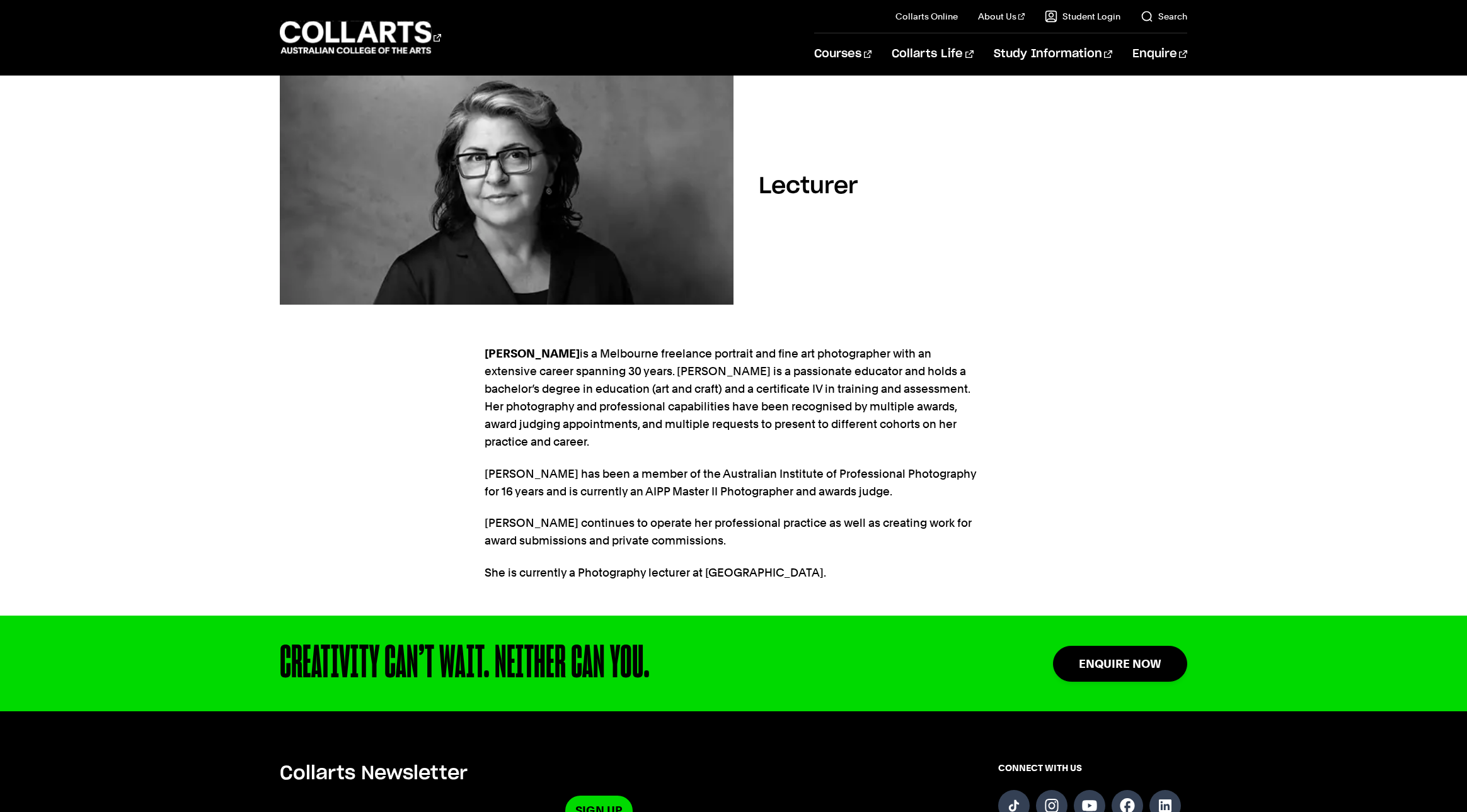
scroll to position [171, 0]
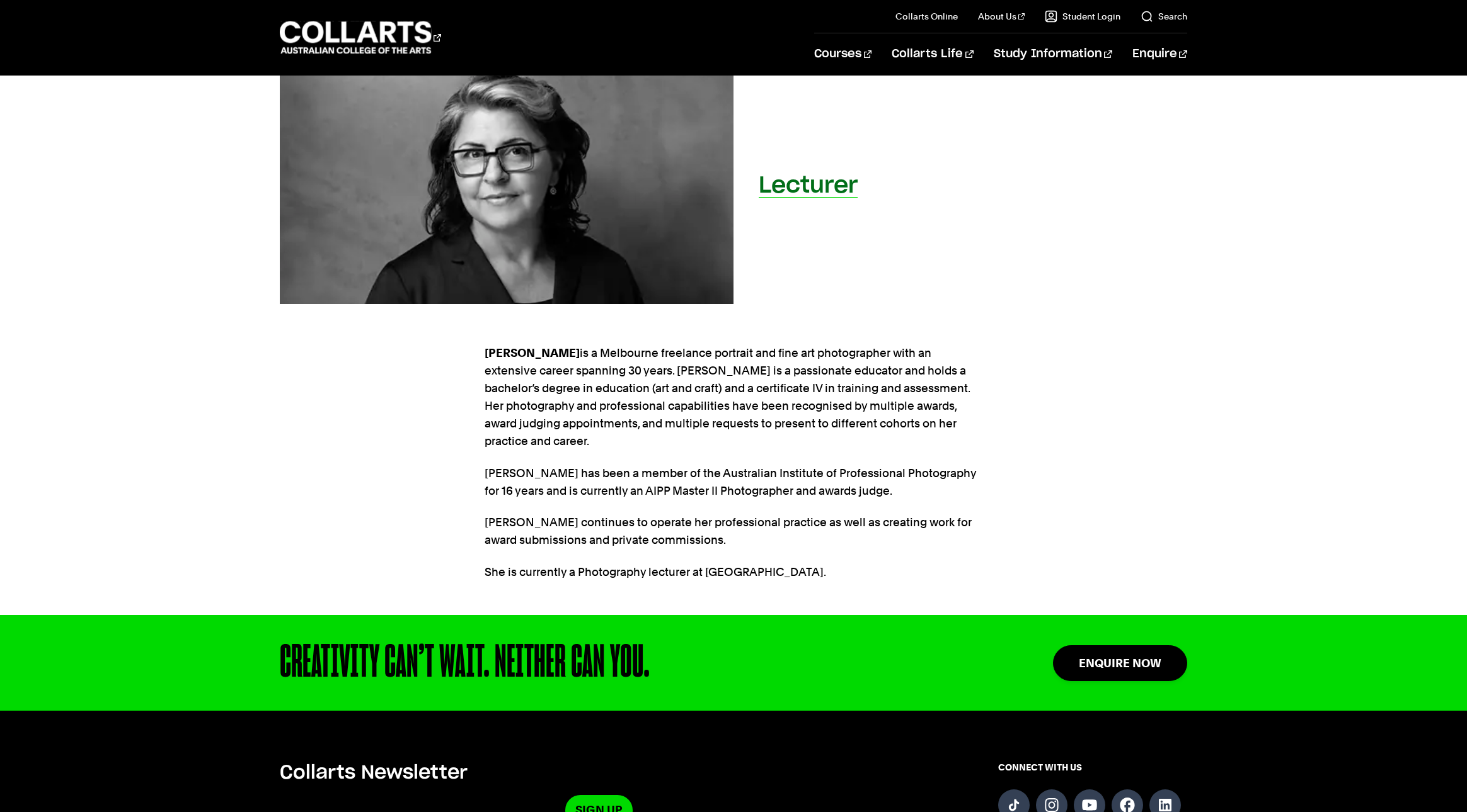
click at [809, 188] on h2 "Lecturer" at bounding box center [808, 186] width 99 height 23
click at [674, 194] on img at bounding box center [507, 187] width 499 height 259
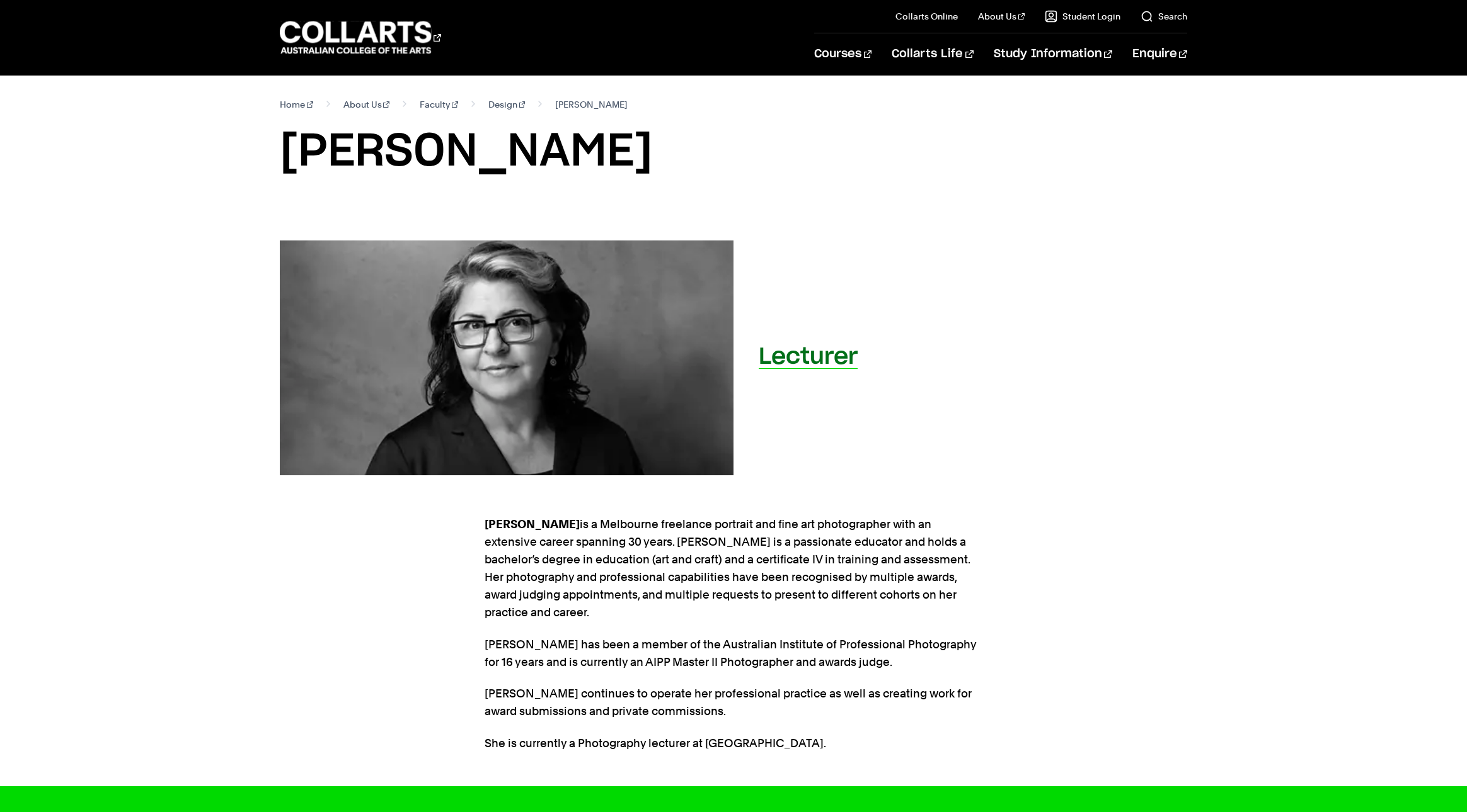
scroll to position [20, 0]
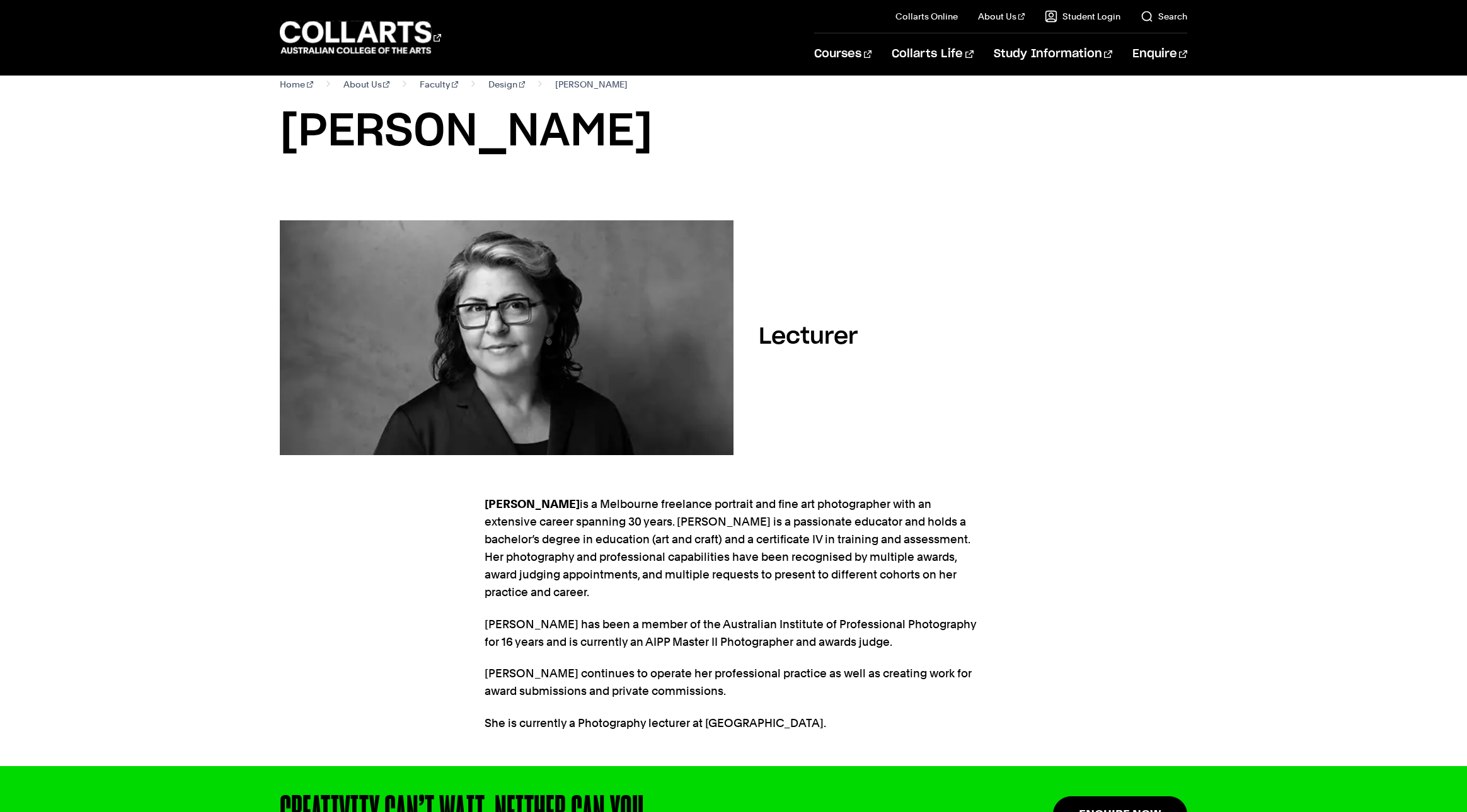
drag, startPoint x: 489, startPoint y: 122, endPoint x: 286, endPoint y: 126, distance: 203.0
click at [286, 126] on h1 "[PERSON_NAME]" at bounding box center [733, 132] width 907 height 57
copy h1 "[PERSON_NAME]"
